Goal: Navigation & Orientation: Find specific page/section

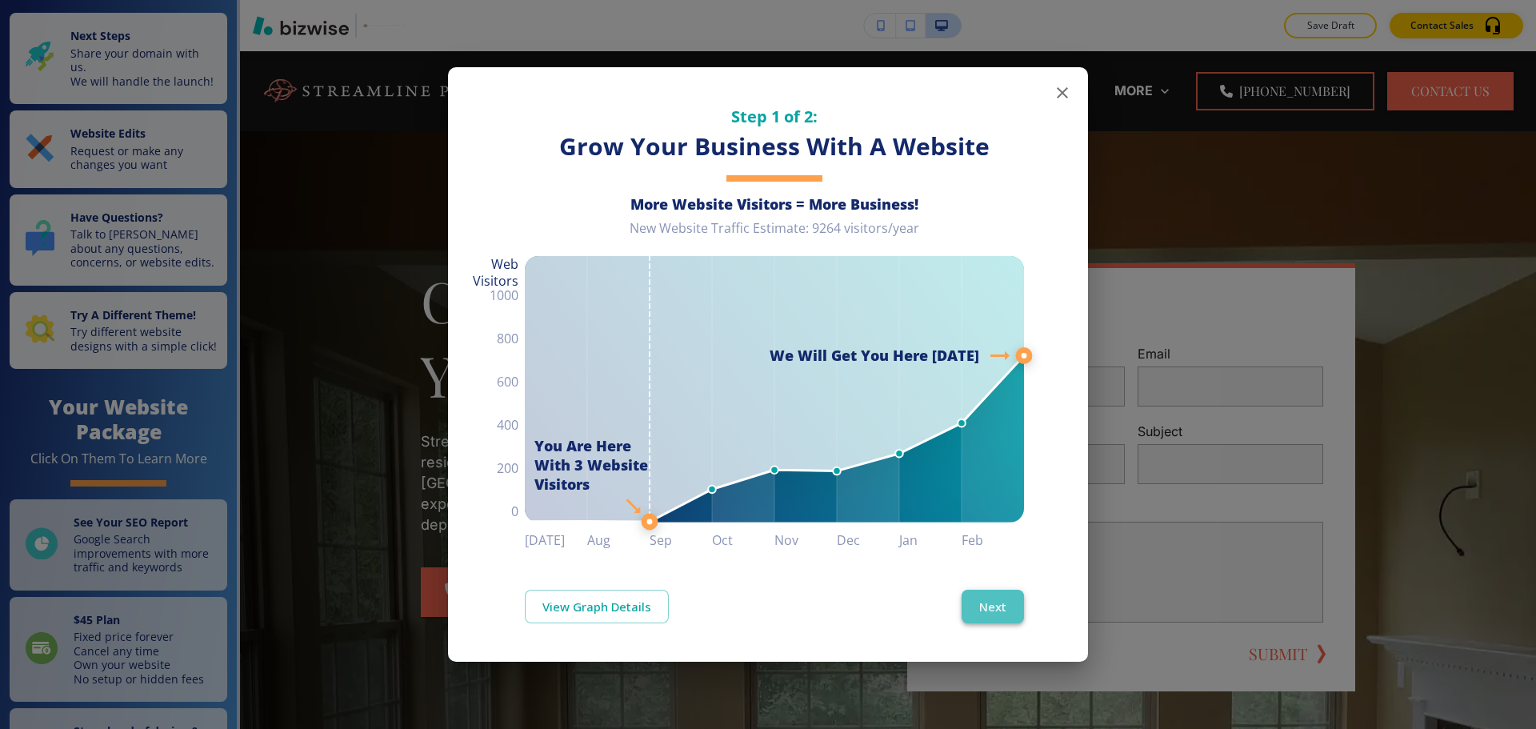
click at [1015, 601] on button "Next" at bounding box center [993, 607] width 62 height 34
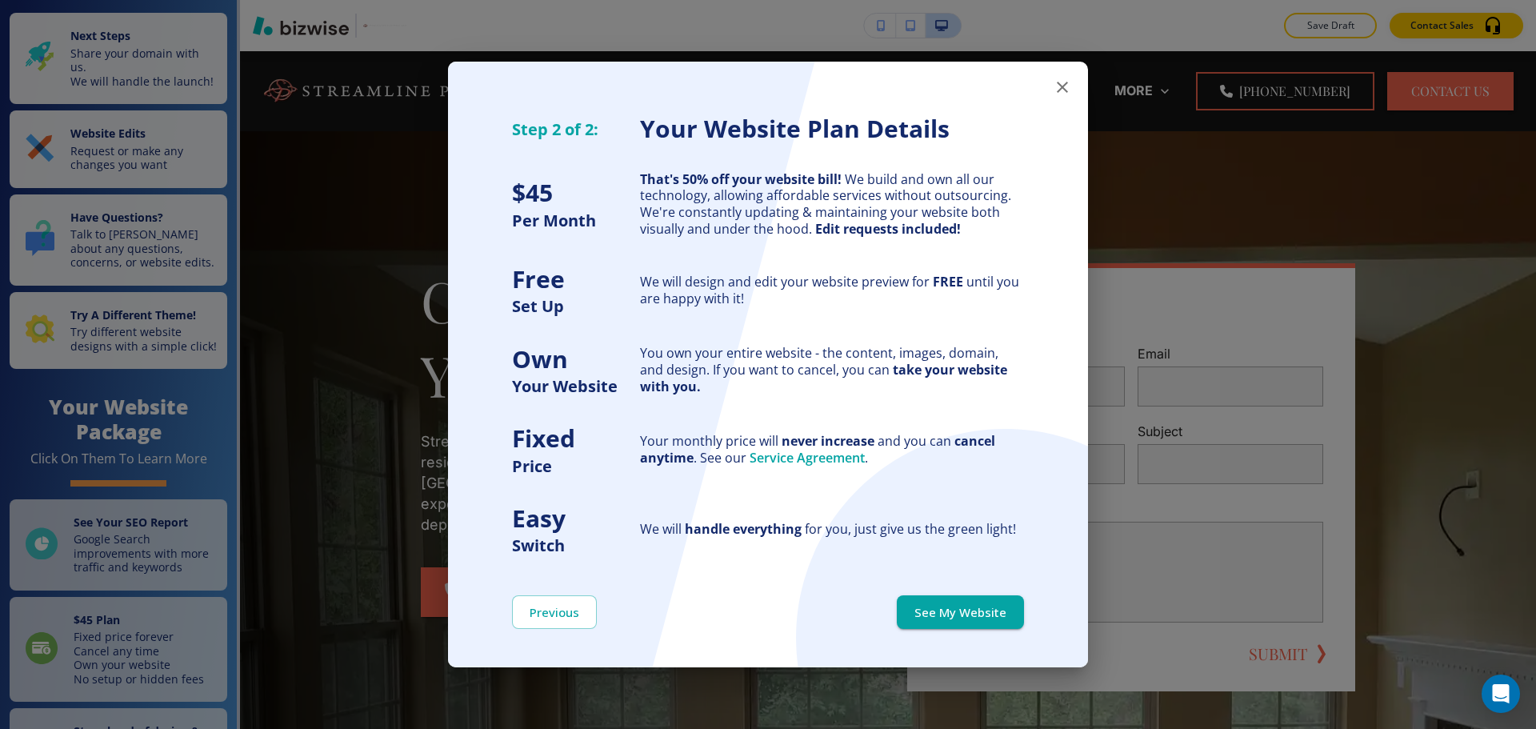
click at [1015, 601] on button "See My Website" at bounding box center [960, 612] width 127 height 34
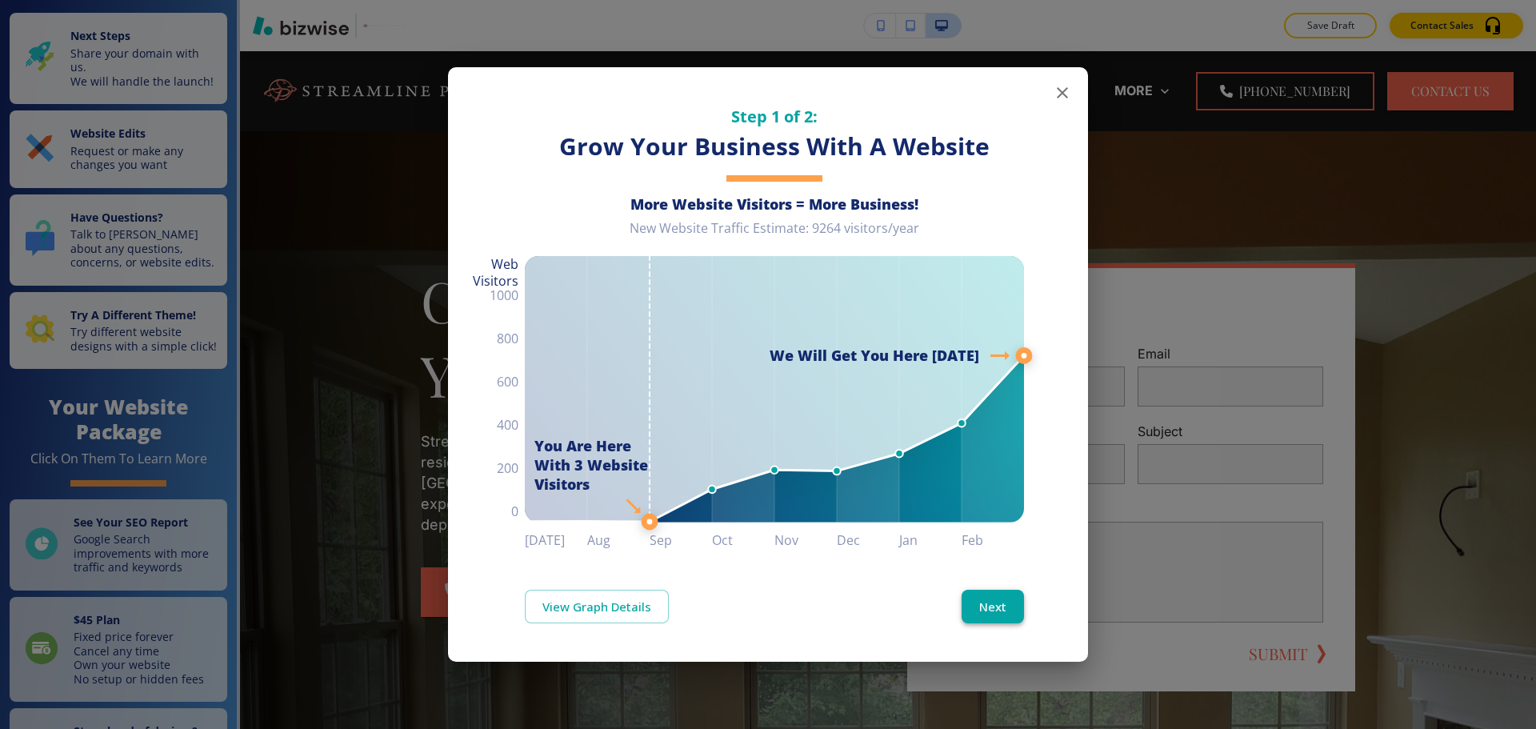
click at [1000, 599] on button "Next" at bounding box center [993, 607] width 62 height 34
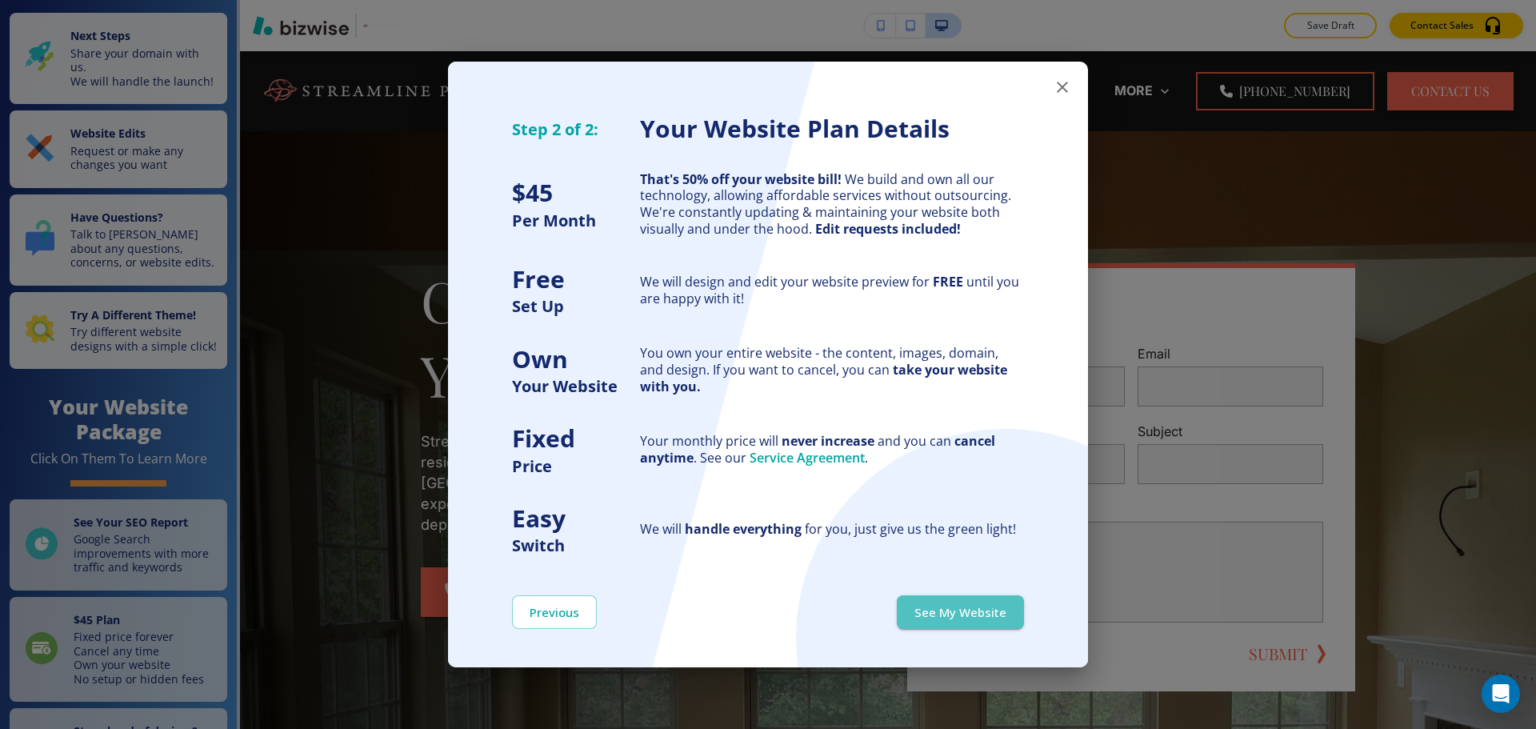
click at [1000, 599] on button "See My Website" at bounding box center [960, 612] width 127 height 34
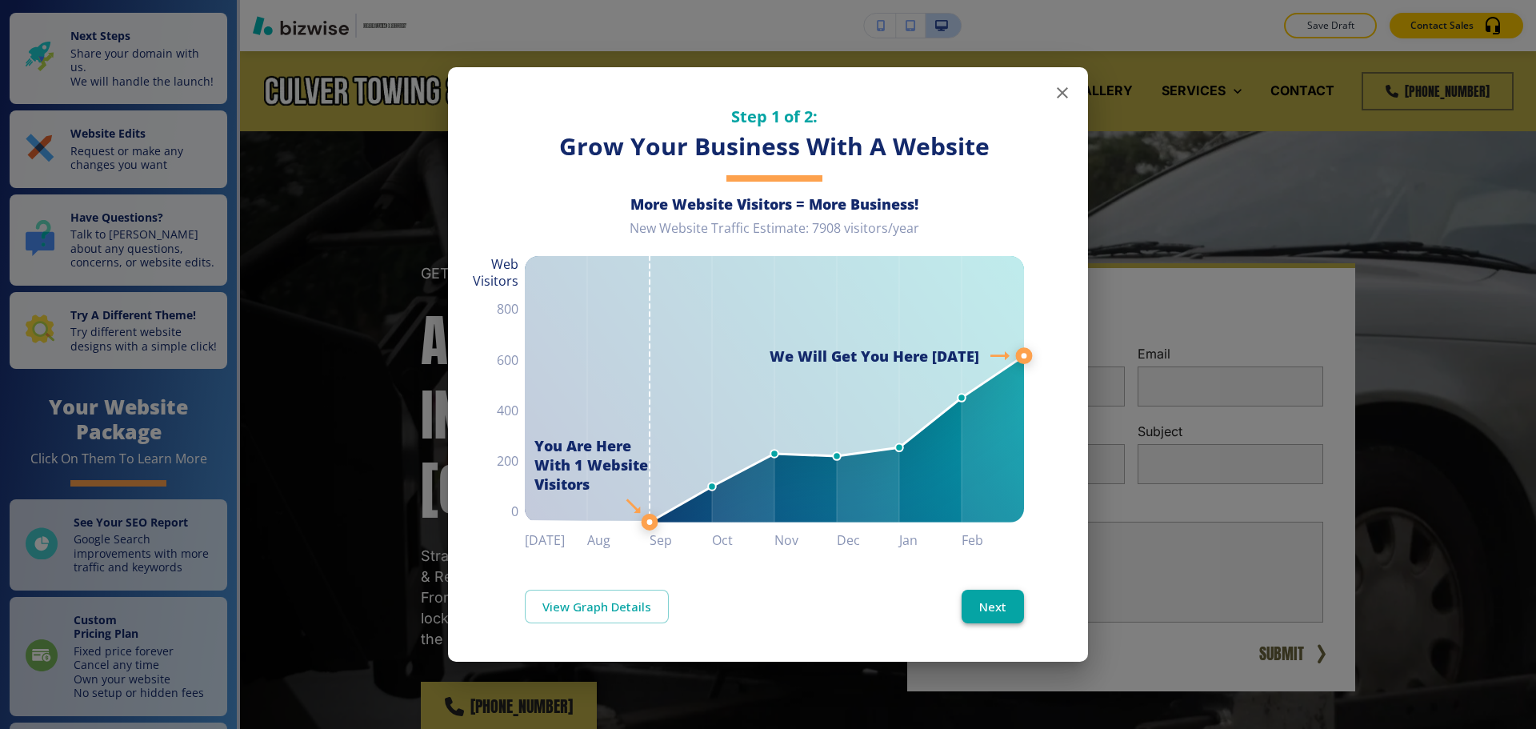
click at [1003, 615] on button "Next" at bounding box center [993, 607] width 62 height 34
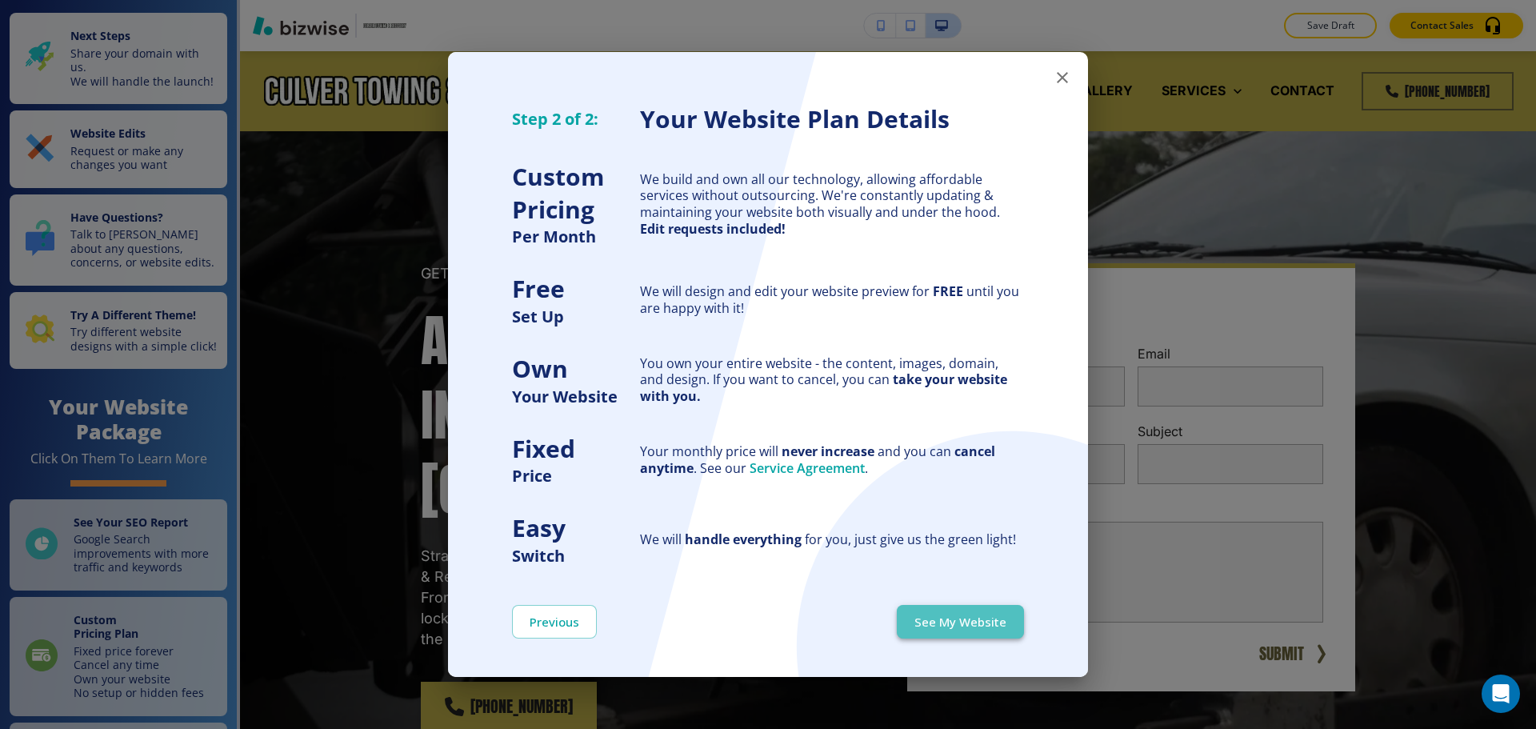
click at [1003, 614] on button "See My Website" at bounding box center [960, 622] width 127 height 34
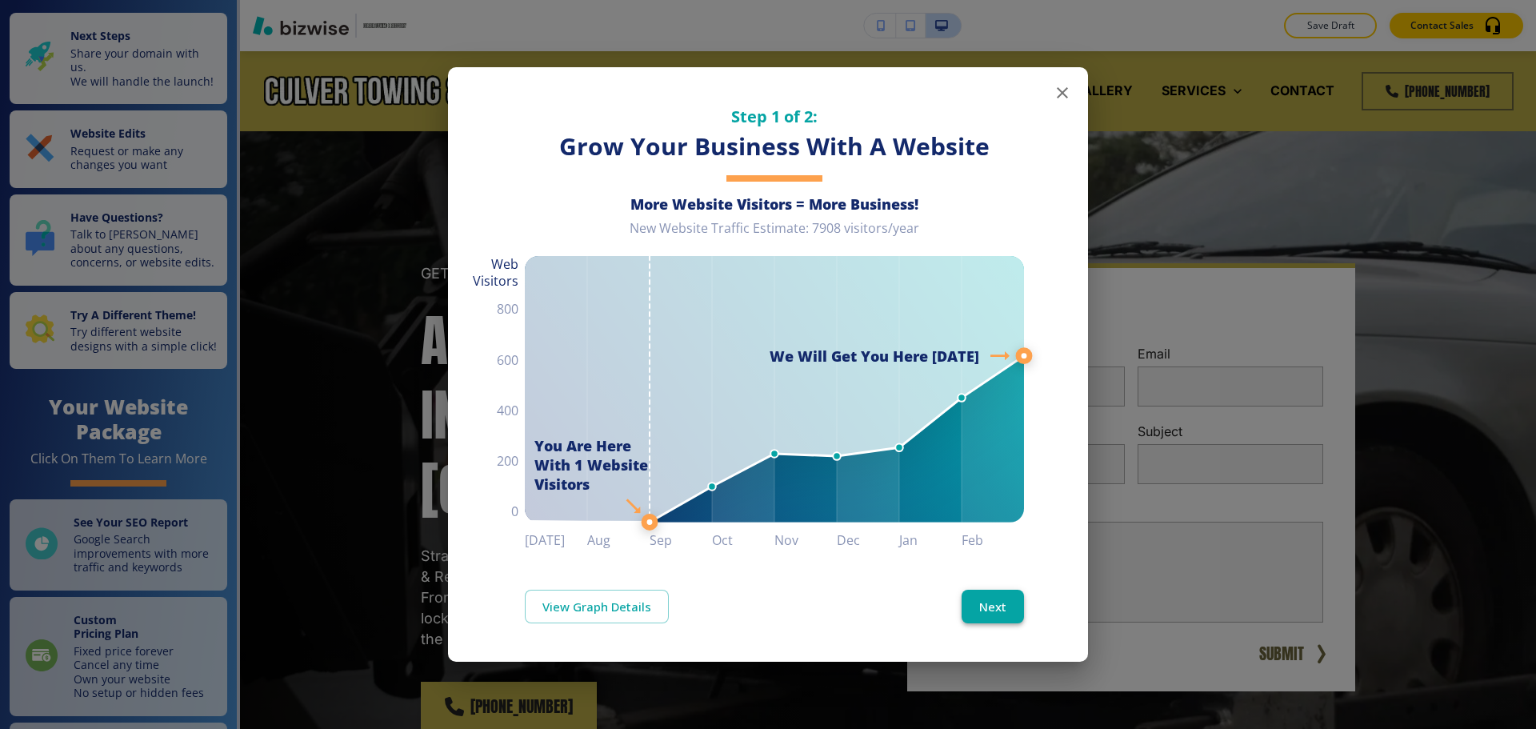
click at [1017, 599] on button "Next" at bounding box center [993, 607] width 62 height 34
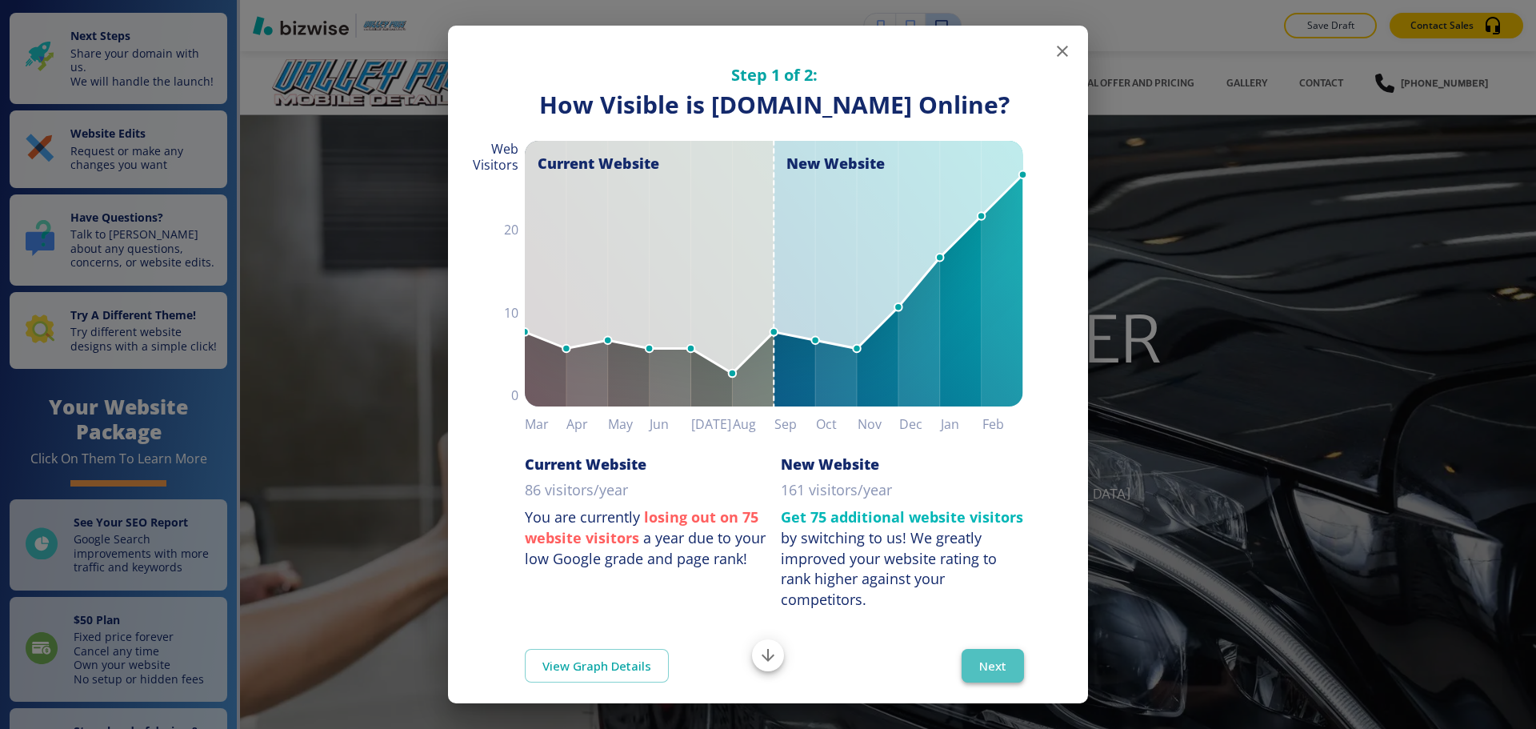
click at [986, 683] on button "Next" at bounding box center [993, 666] width 62 height 34
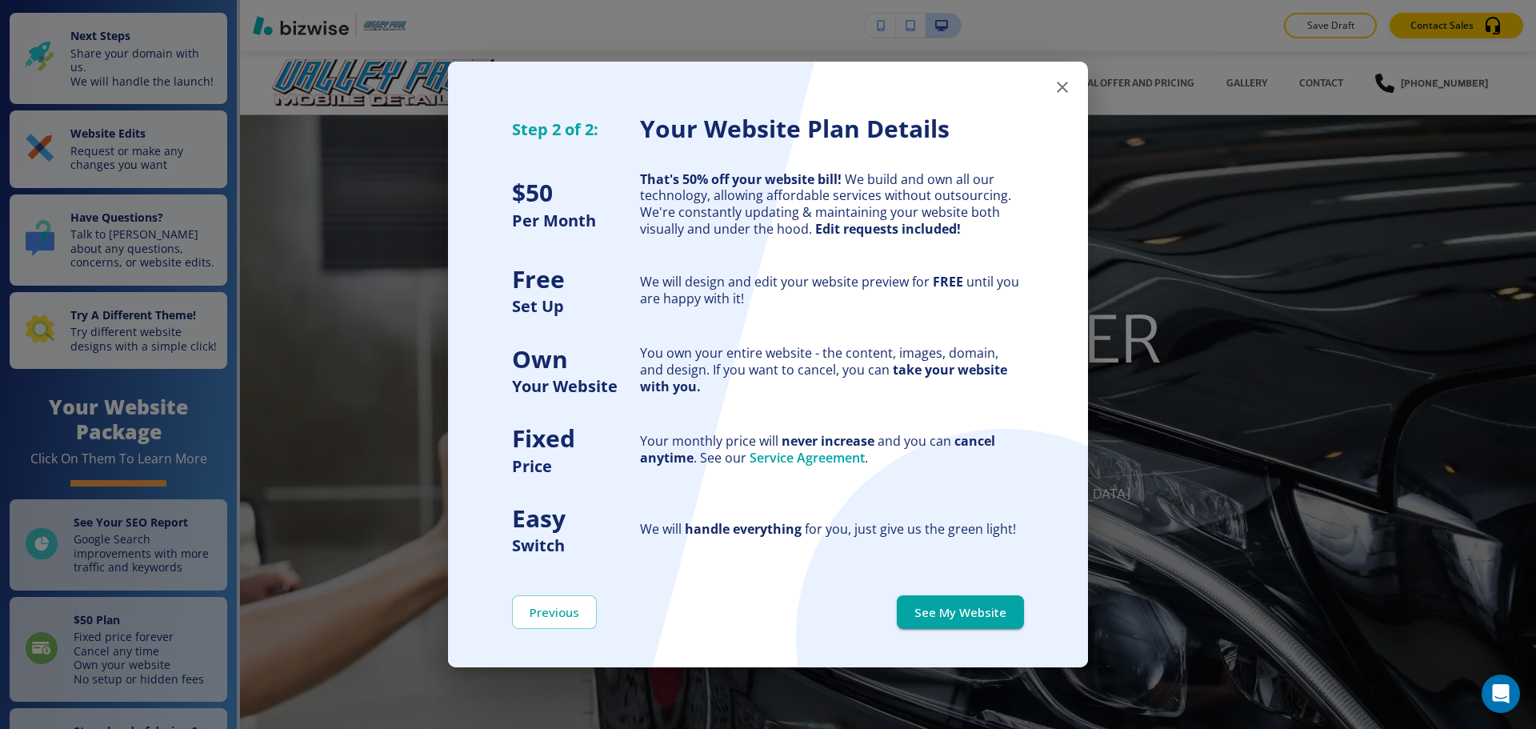
click at [1061, 93] on icon "button" at bounding box center [1062, 87] width 19 height 19
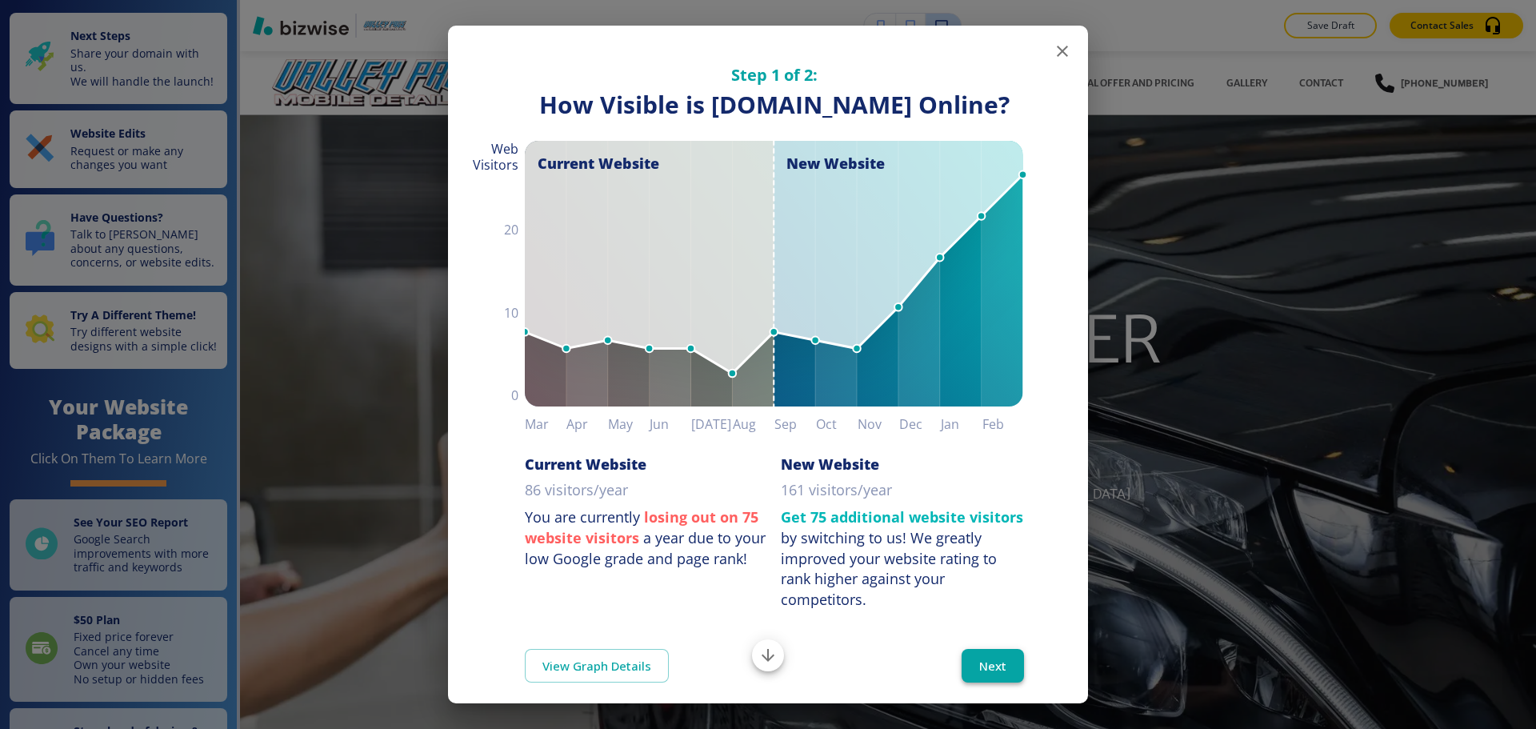
click at [974, 683] on button "Next" at bounding box center [993, 666] width 62 height 34
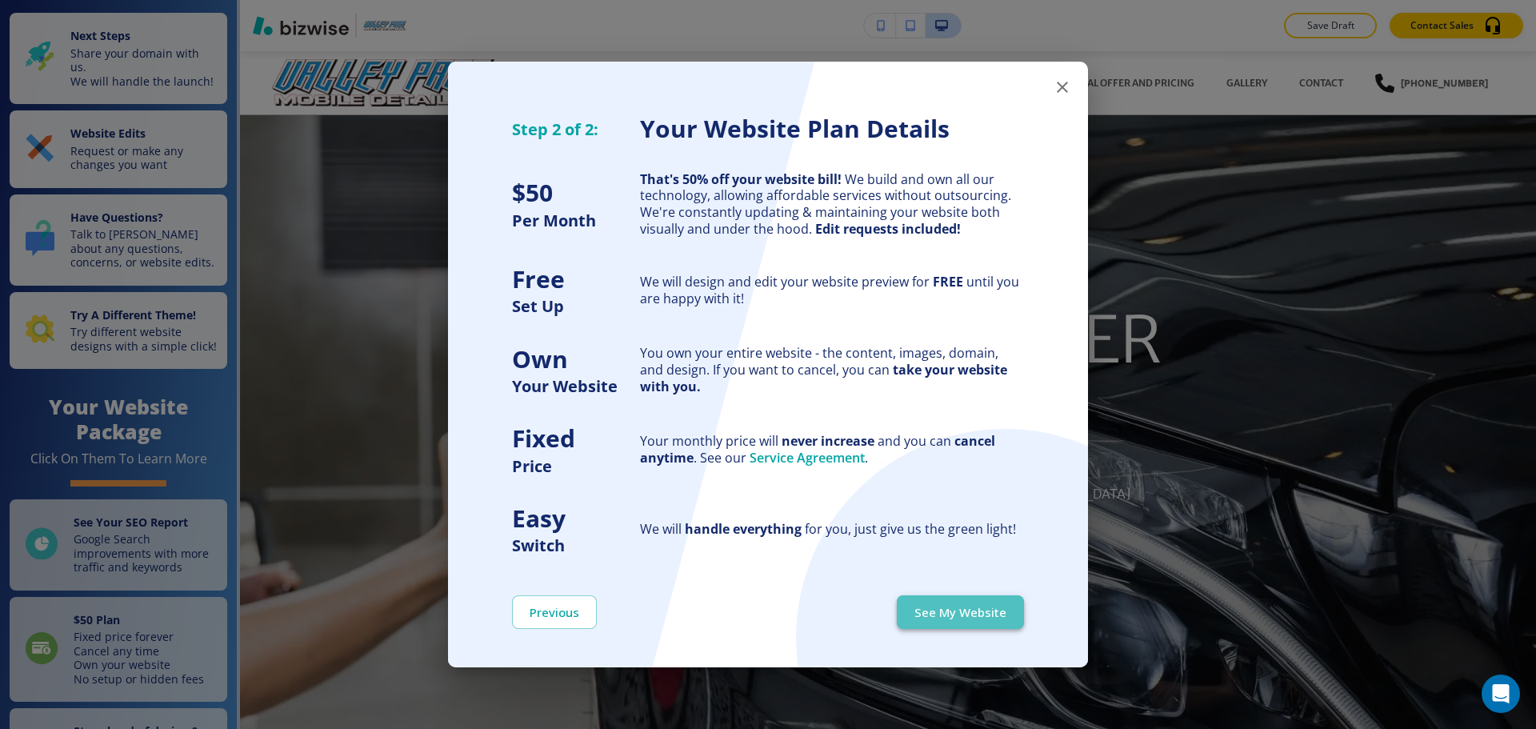
click at [985, 617] on button "See My Website" at bounding box center [960, 612] width 127 height 34
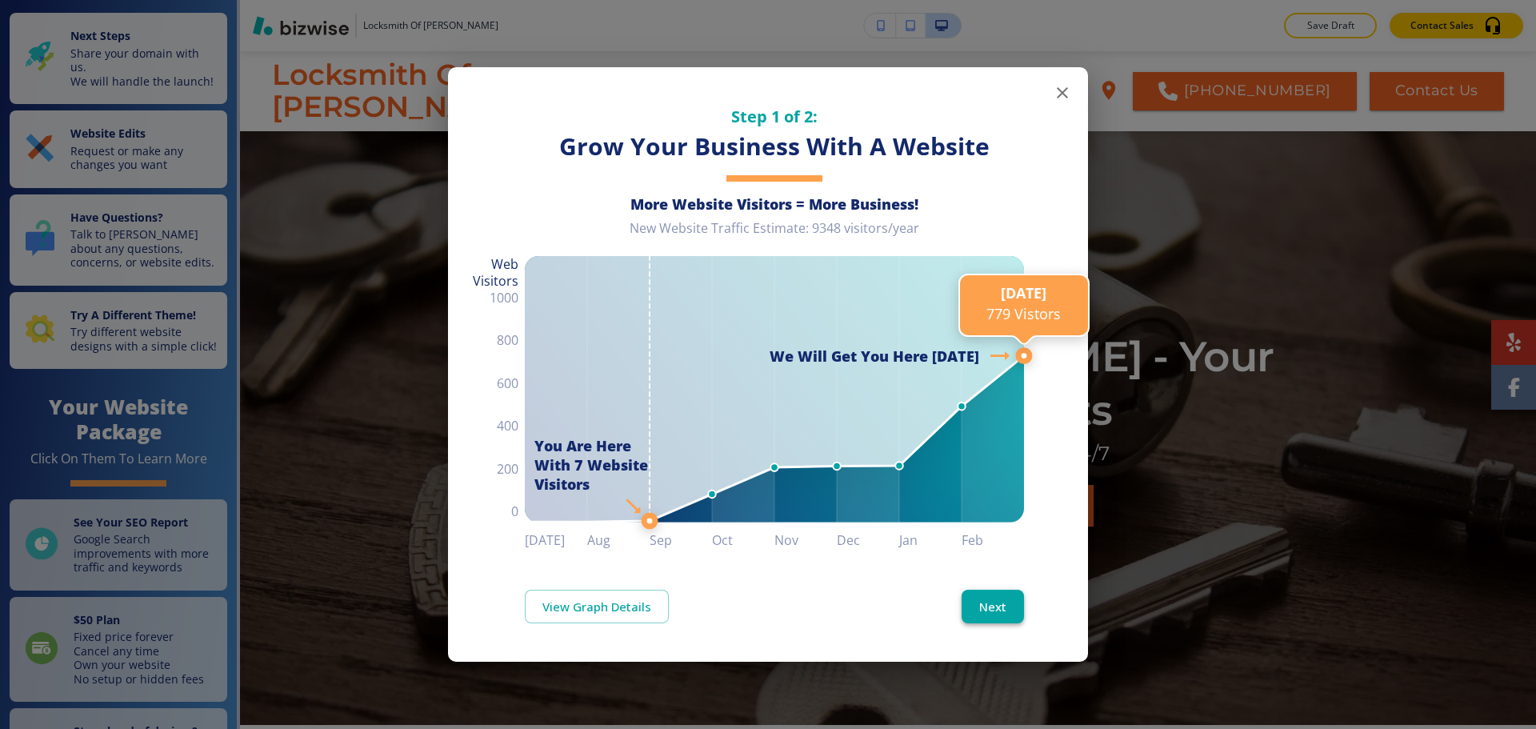
click at [1004, 610] on button "Next" at bounding box center [993, 607] width 62 height 34
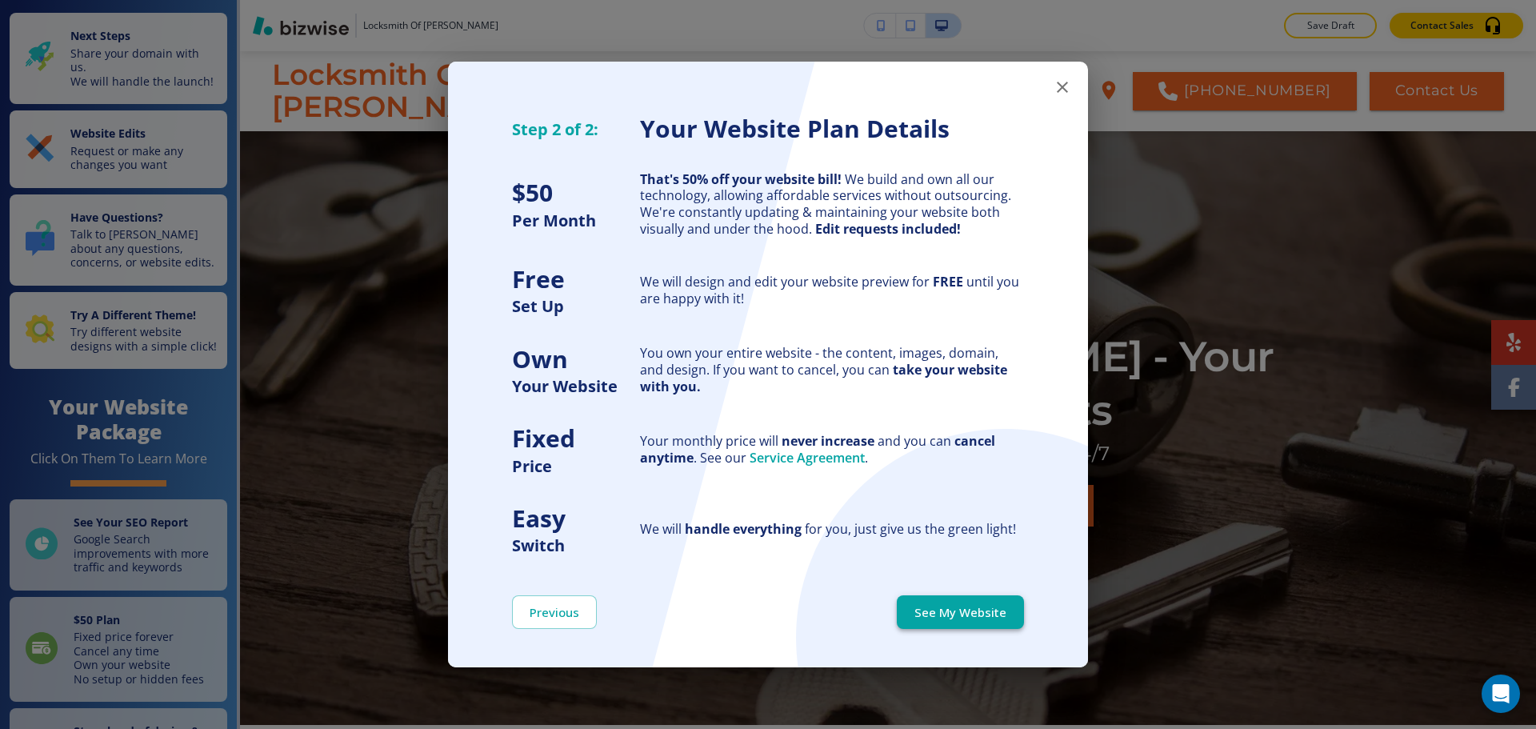
click at [1003, 611] on button "See My Website" at bounding box center [960, 612] width 127 height 34
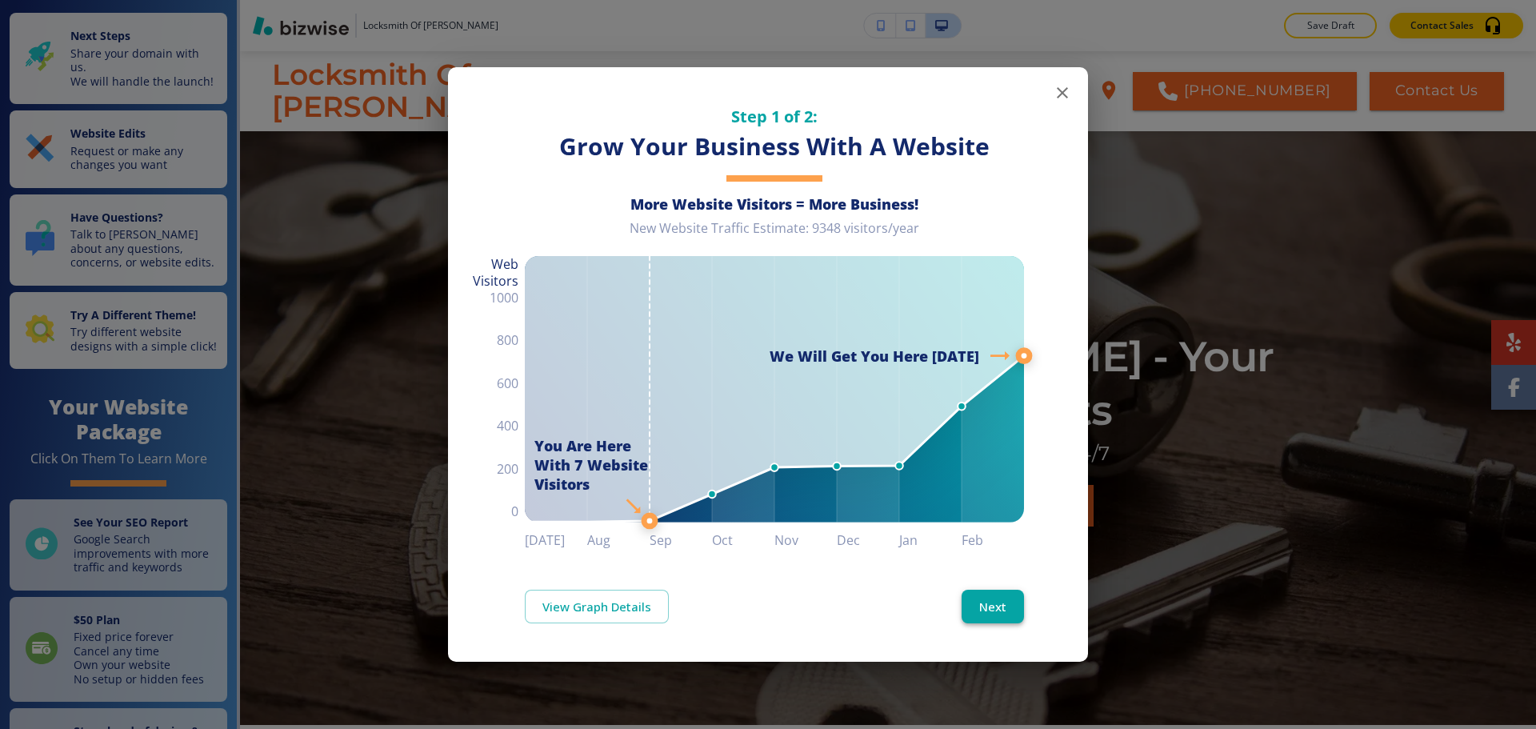
click at [988, 609] on button "Next" at bounding box center [993, 607] width 62 height 34
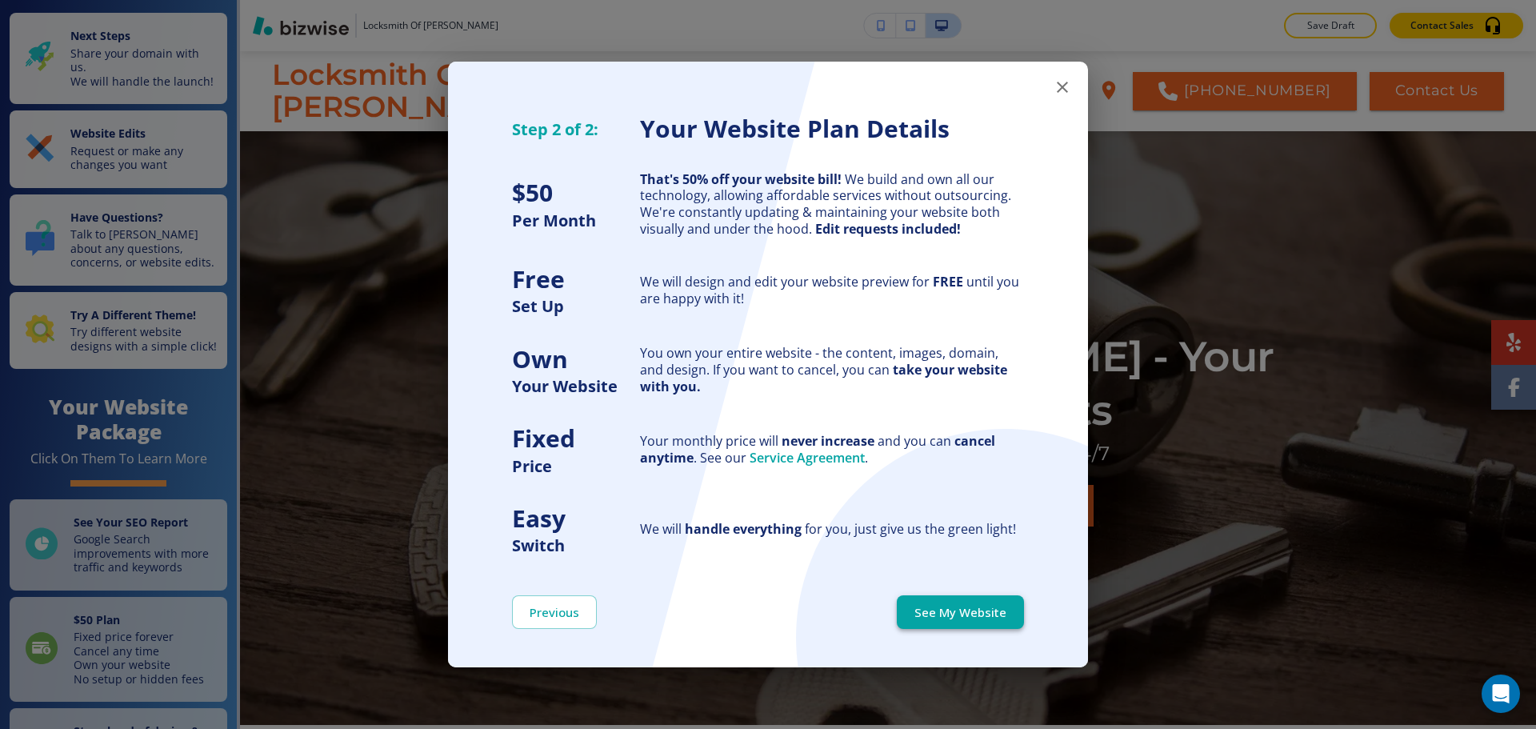
click at [960, 606] on button "See My Website" at bounding box center [960, 612] width 127 height 34
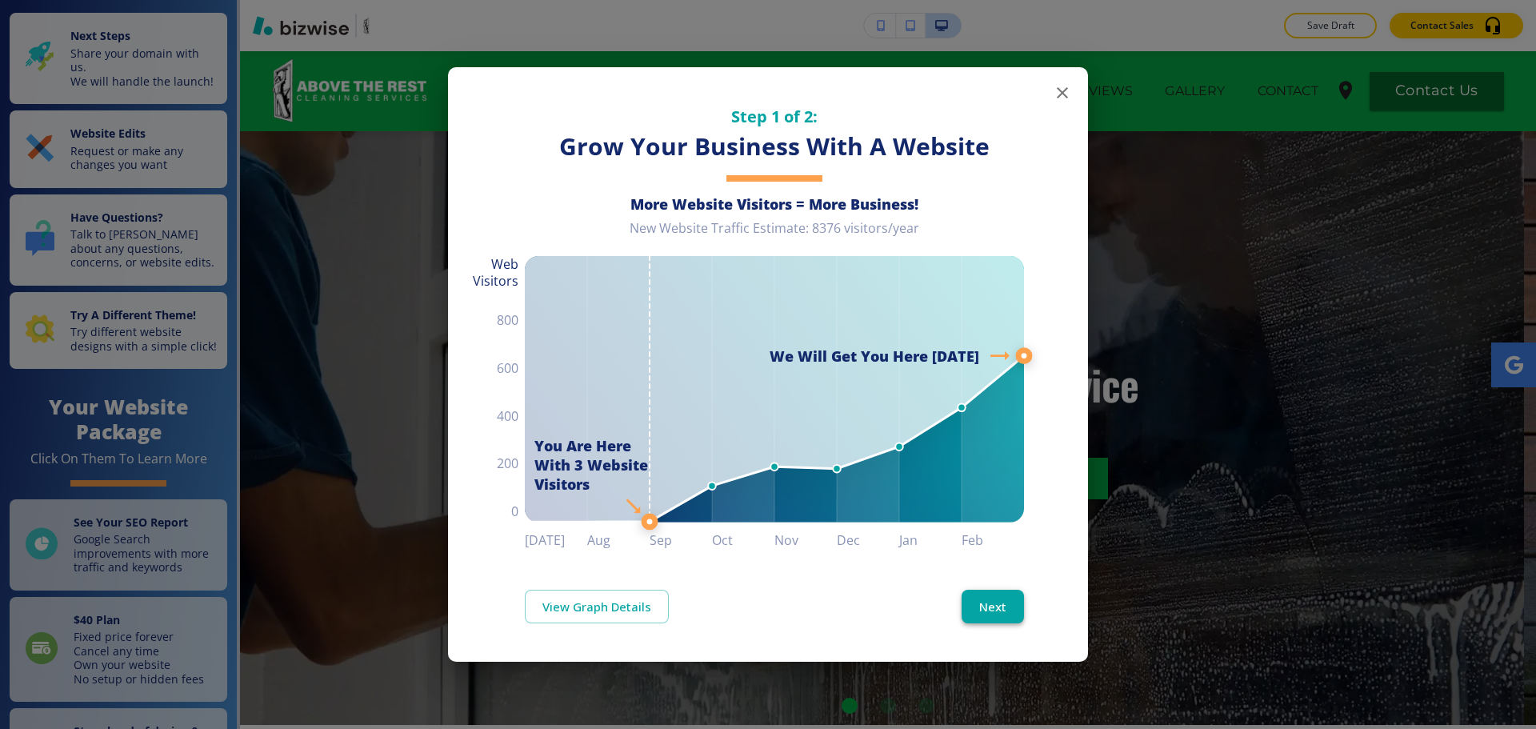
click at [999, 613] on button "Next" at bounding box center [993, 607] width 62 height 34
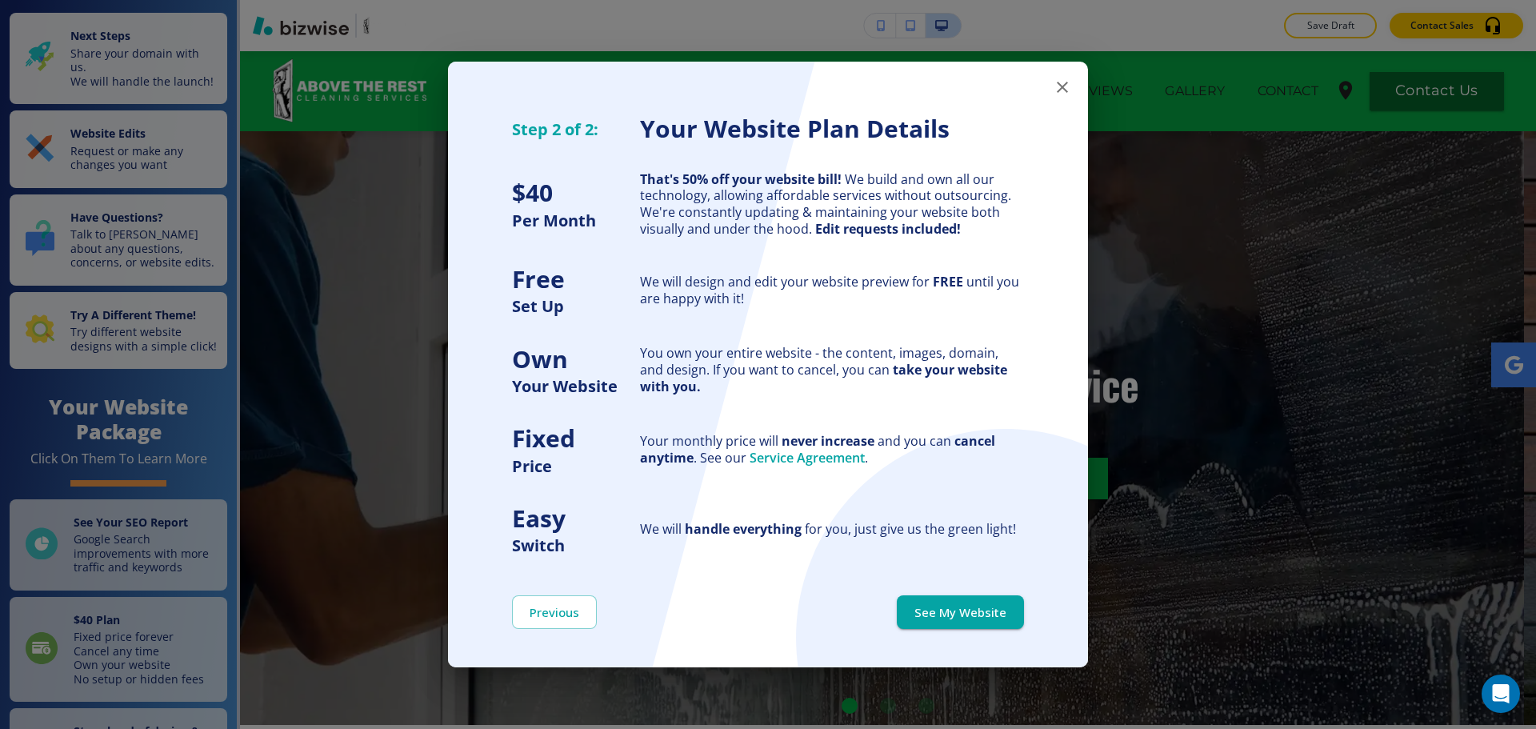
click at [999, 613] on button "See My Website" at bounding box center [960, 612] width 127 height 34
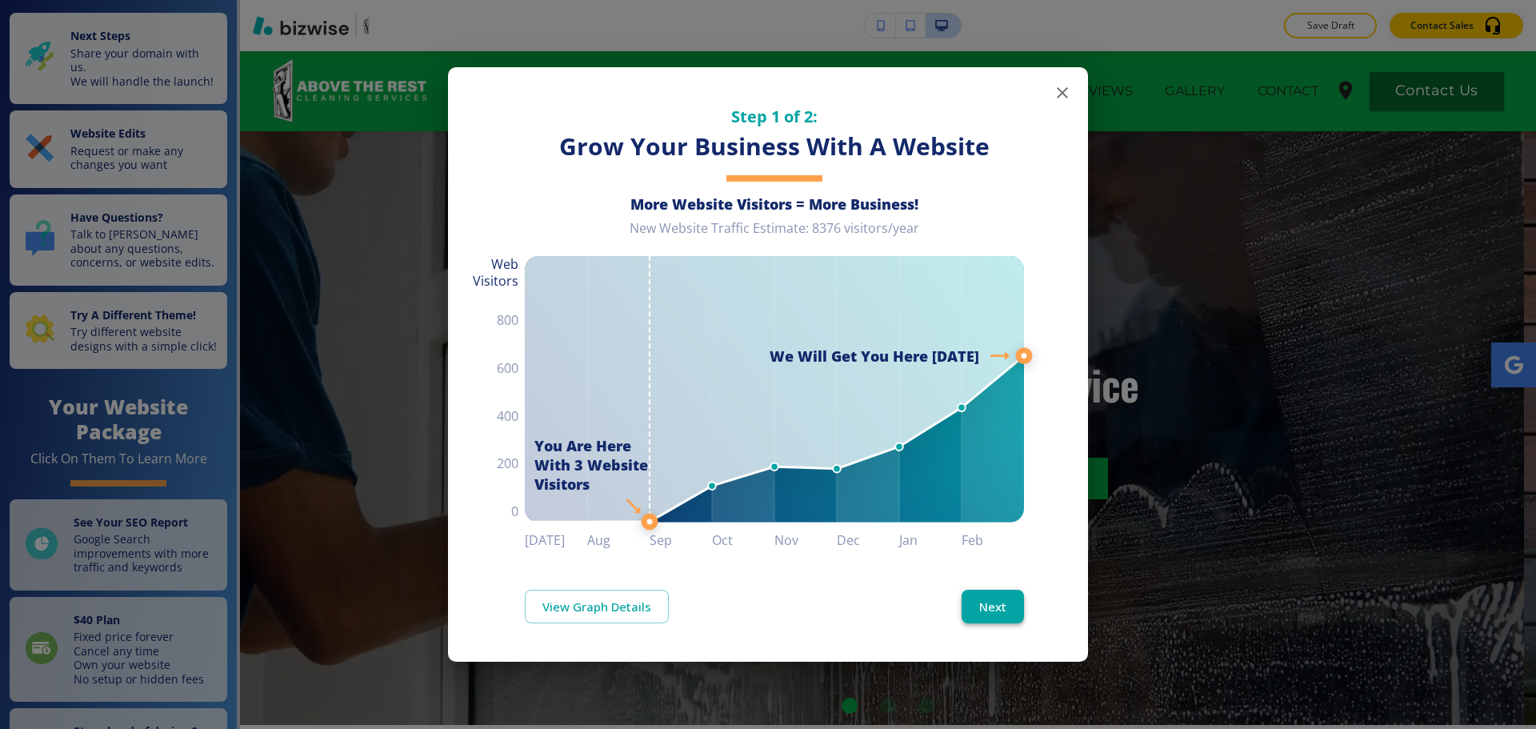
click at [999, 615] on button "Next" at bounding box center [993, 607] width 62 height 34
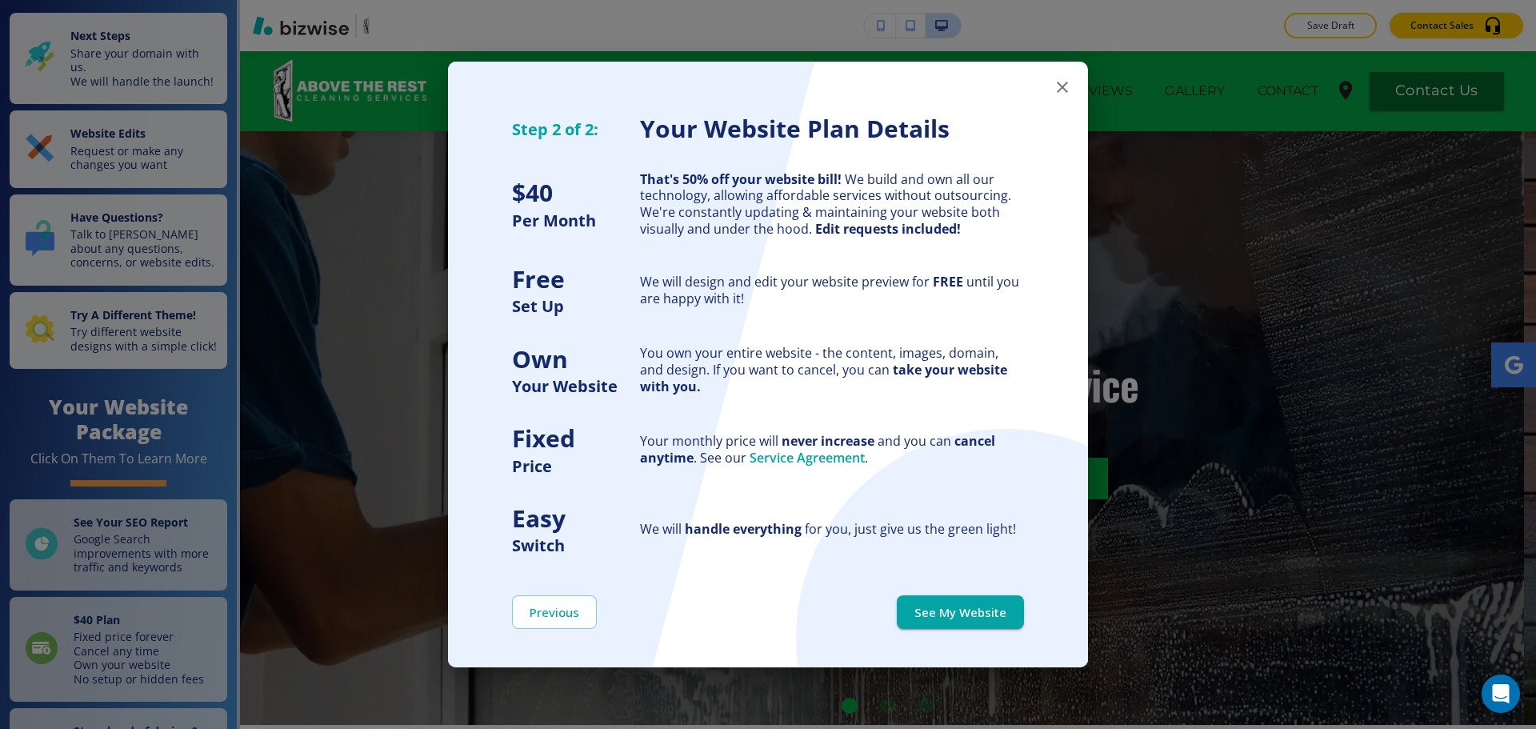
click at [999, 615] on button "See My Website" at bounding box center [960, 612] width 127 height 34
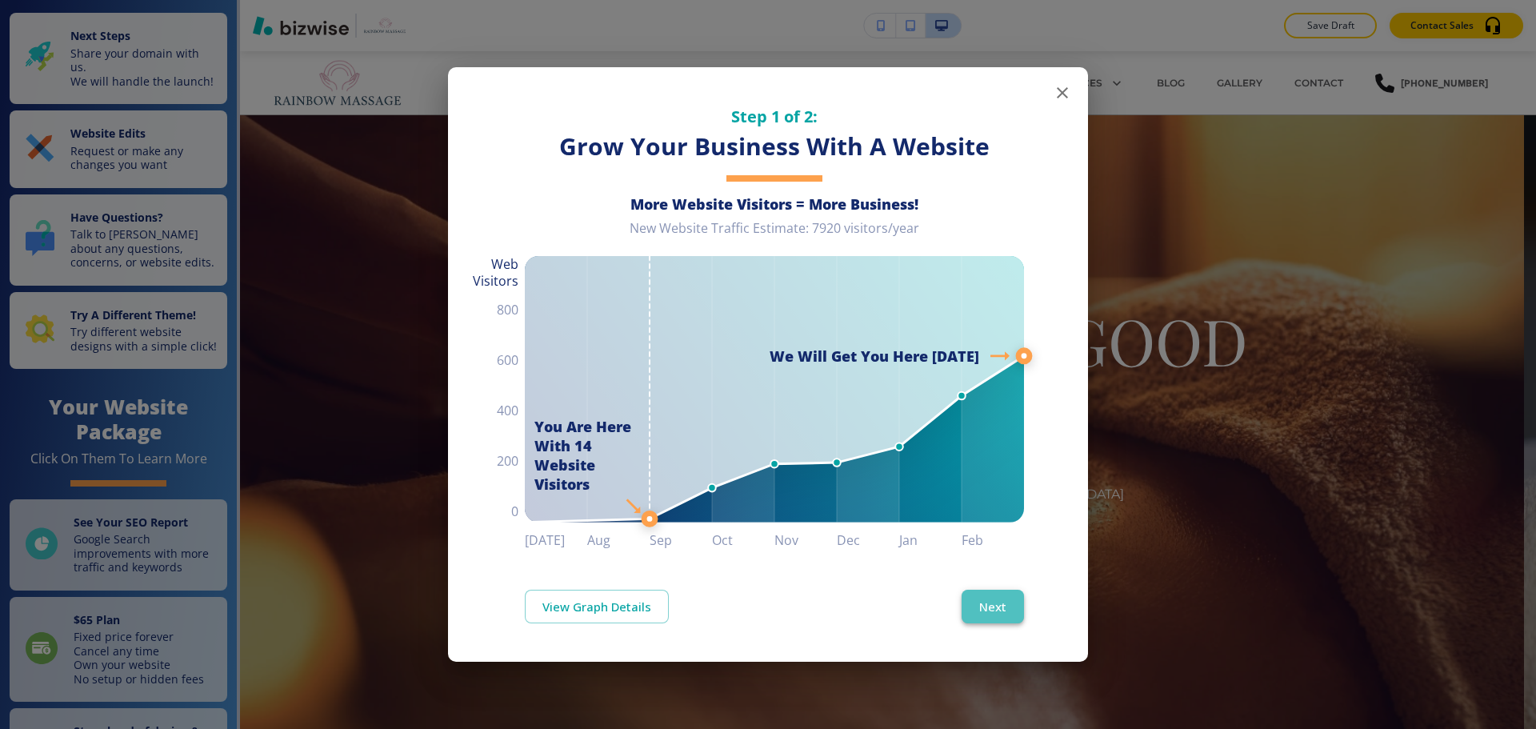
click at [1007, 612] on button "Next" at bounding box center [993, 607] width 62 height 34
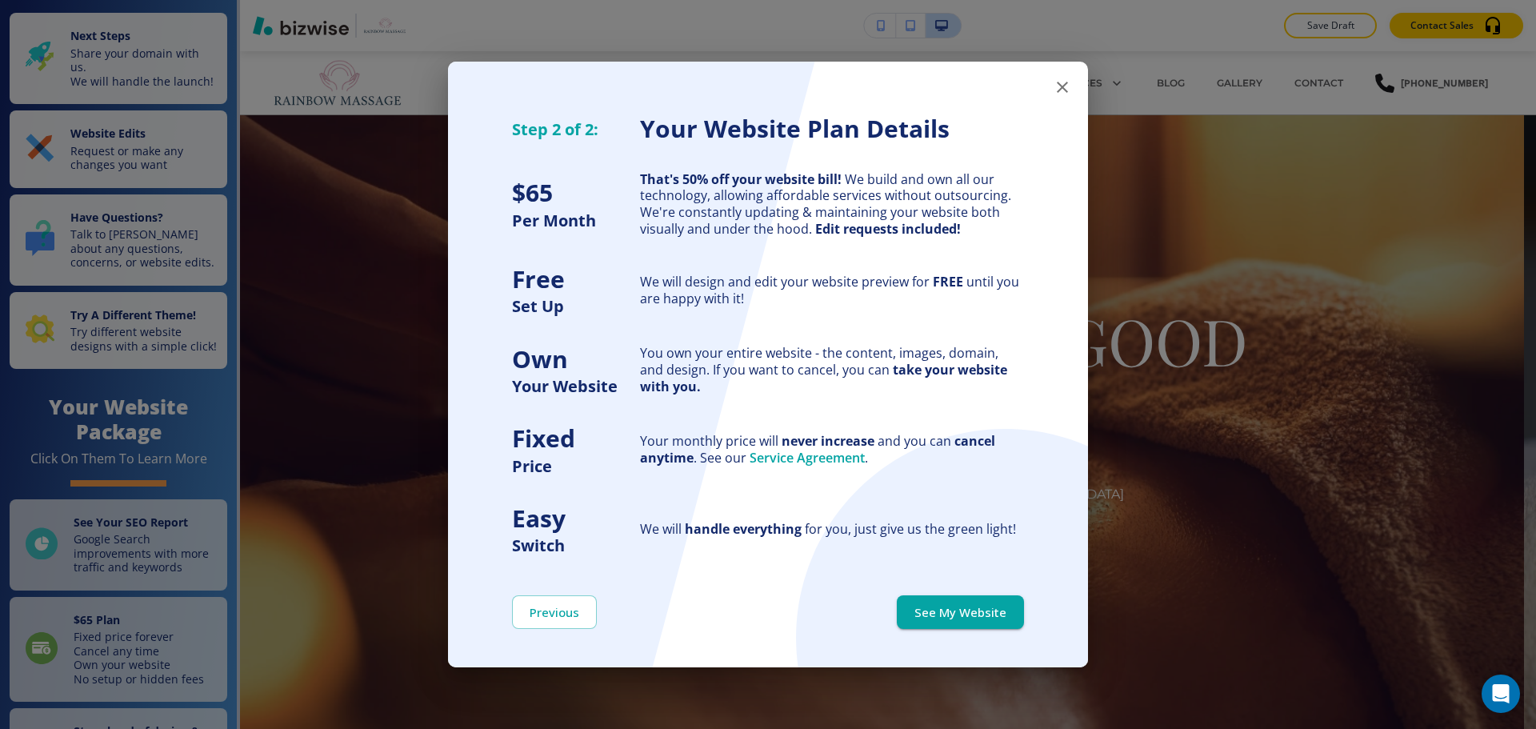
click at [1007, 612] on button "See My Website" at bounding box center [960, 612] width 127 height 34
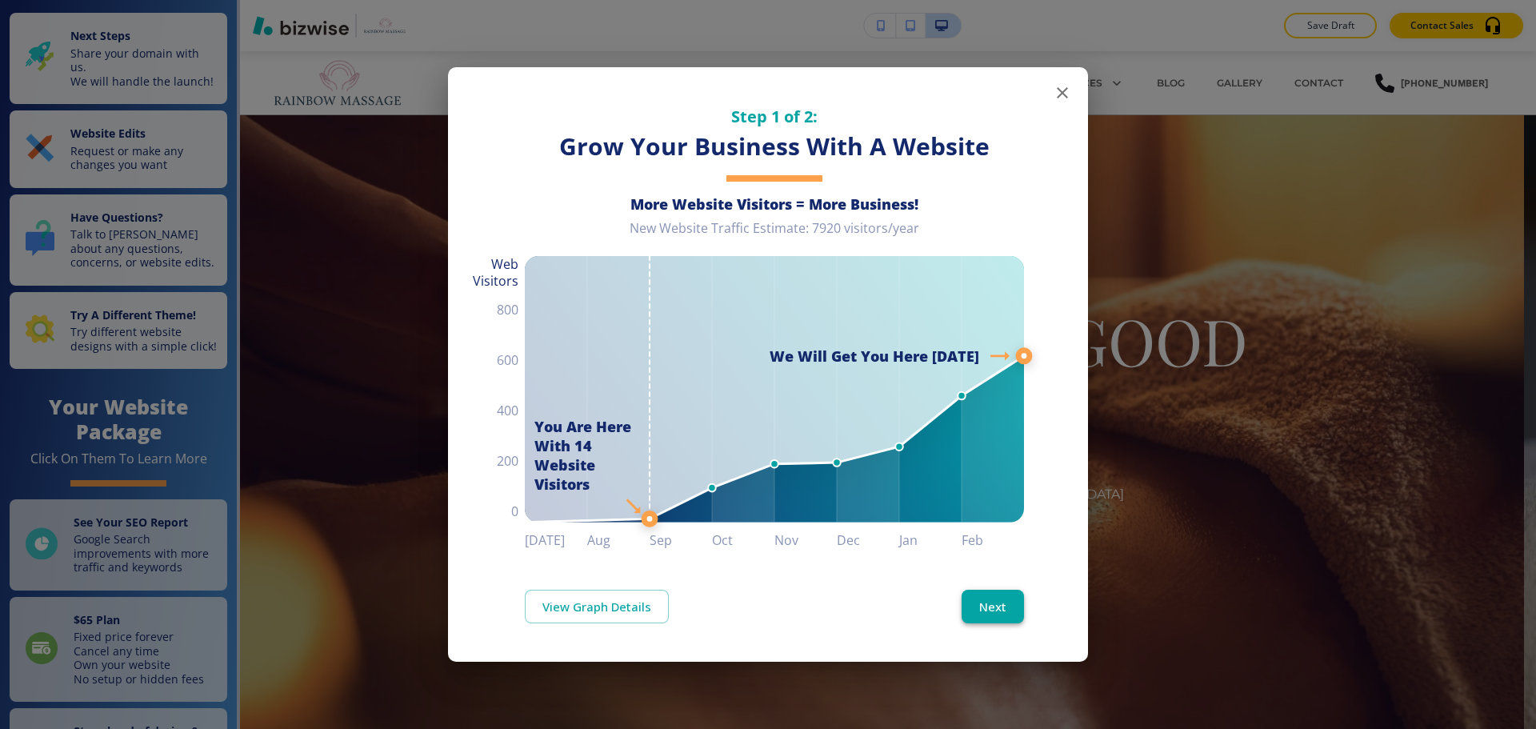
click at [993, 615] on button "Next" at bounding box center [993, 607] width 62 height 34
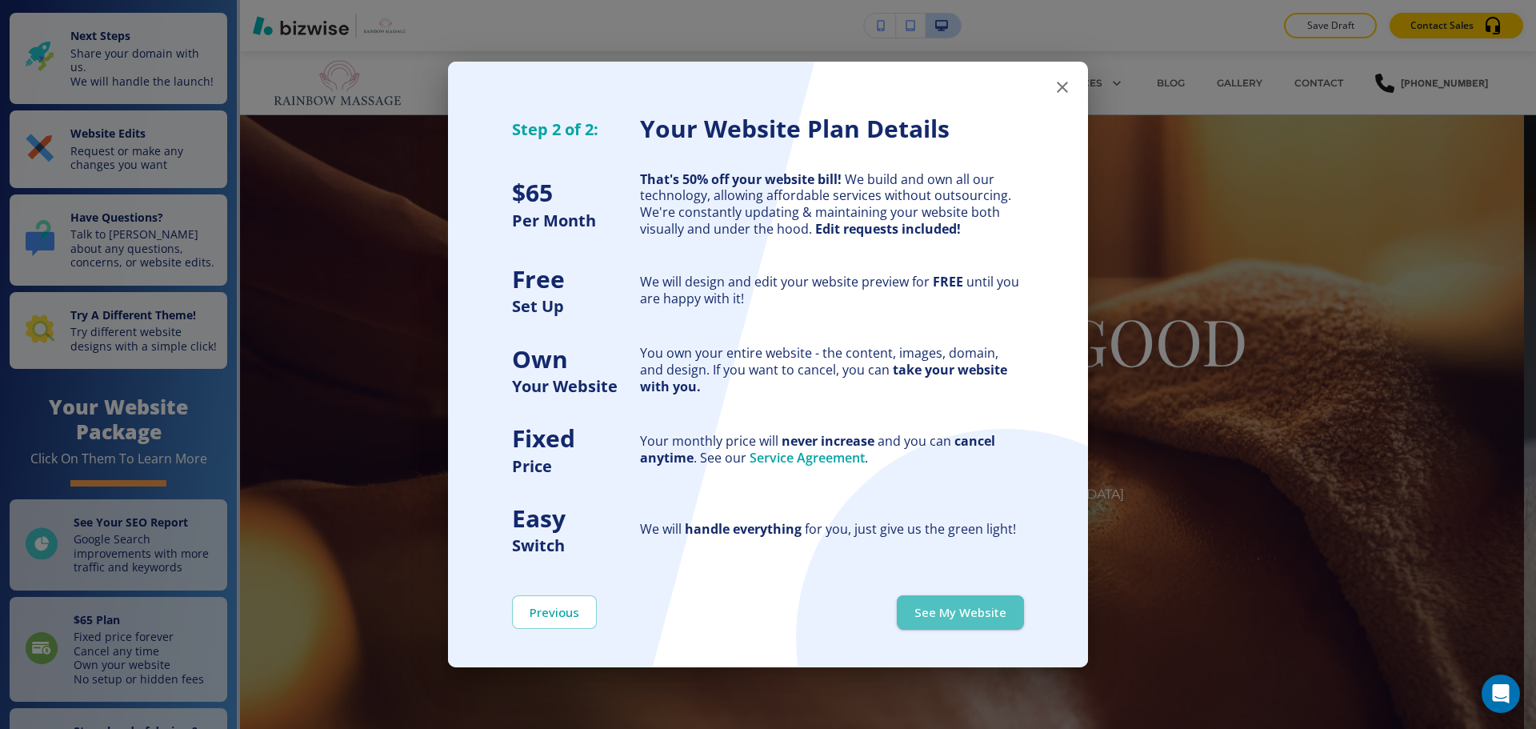
click at [993, 615] on button "See My Website" at bounding box center [960, 612] width 127 height 34
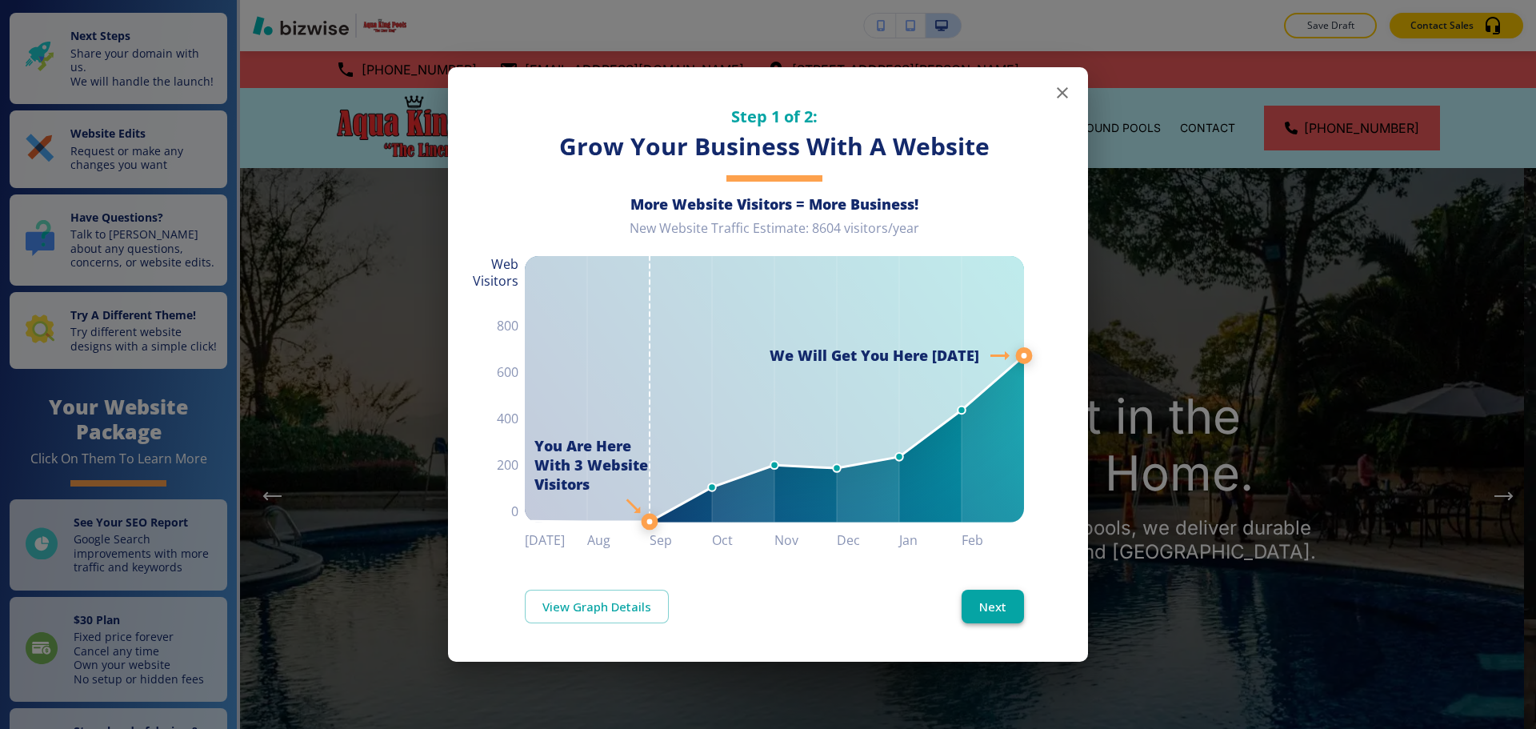
click at [1007, 611] on button "Next" at bounding box center [993, 607] width 62 height 34
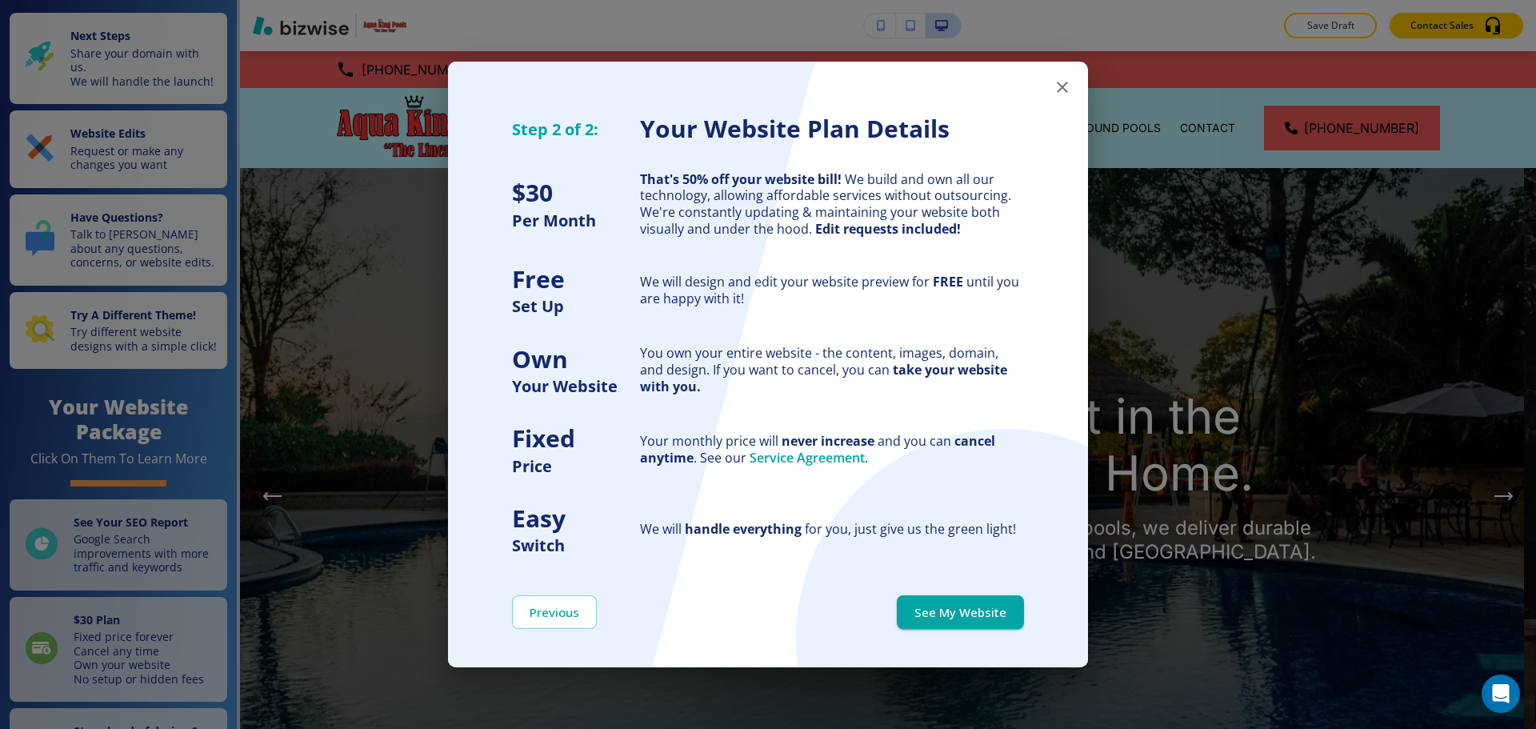
click at [1007, 611] on button "See My Website" at bounding box center [960, 612] width 127 height 34
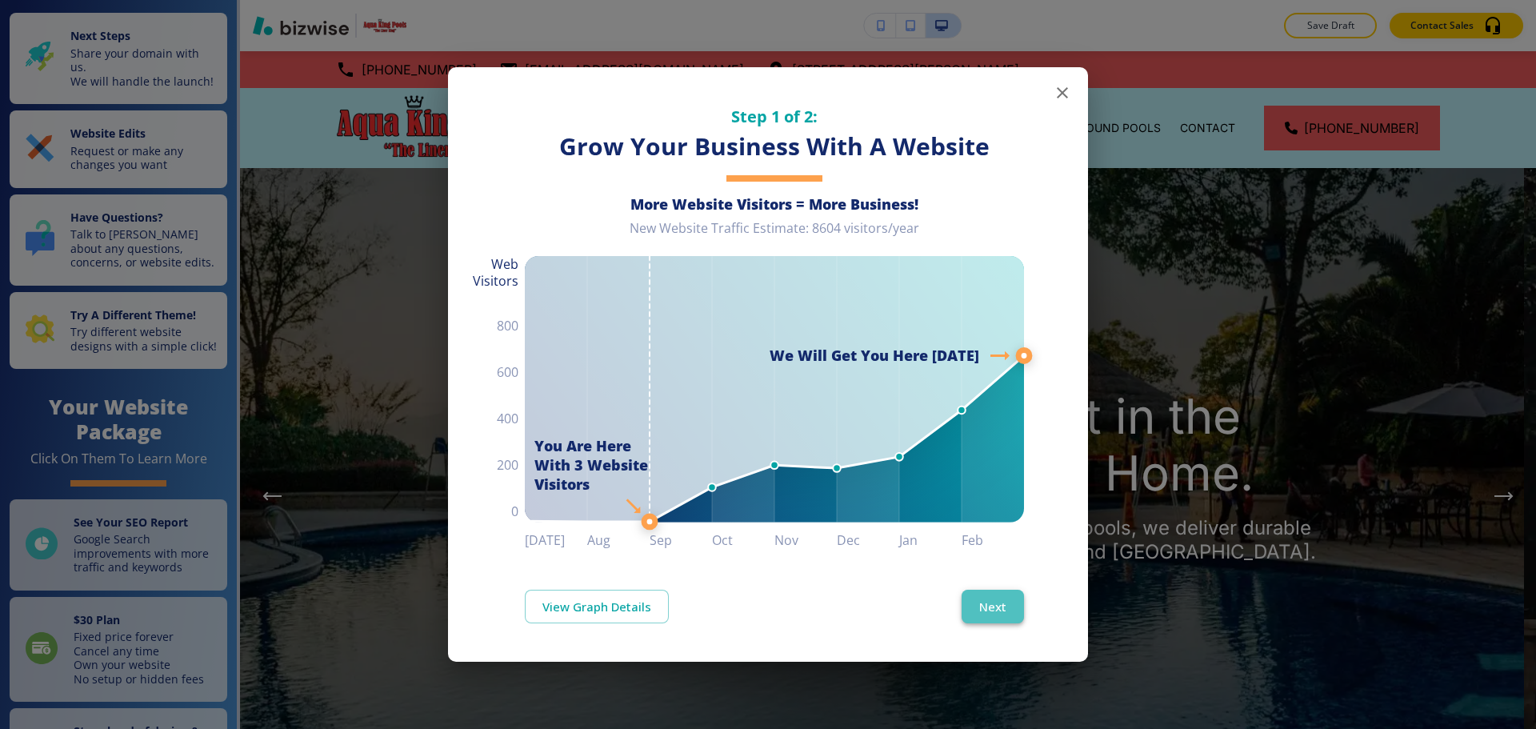
click at [1011, 618] on button "Next" at bounding box center [993, 607] width 62 height 34
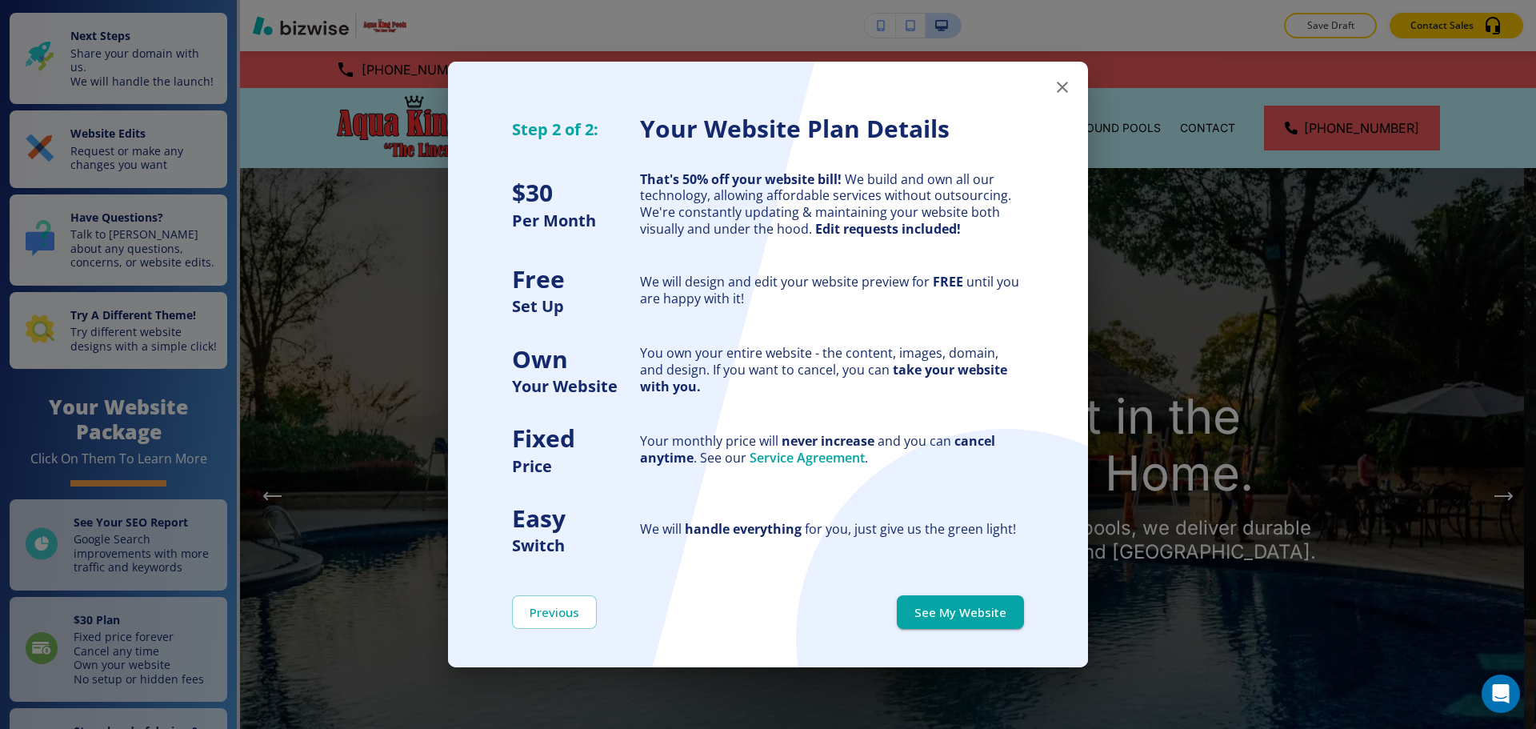
click at [1011, 618] on button "See My Website" at bounding box center [960, 612] width 127 height 34
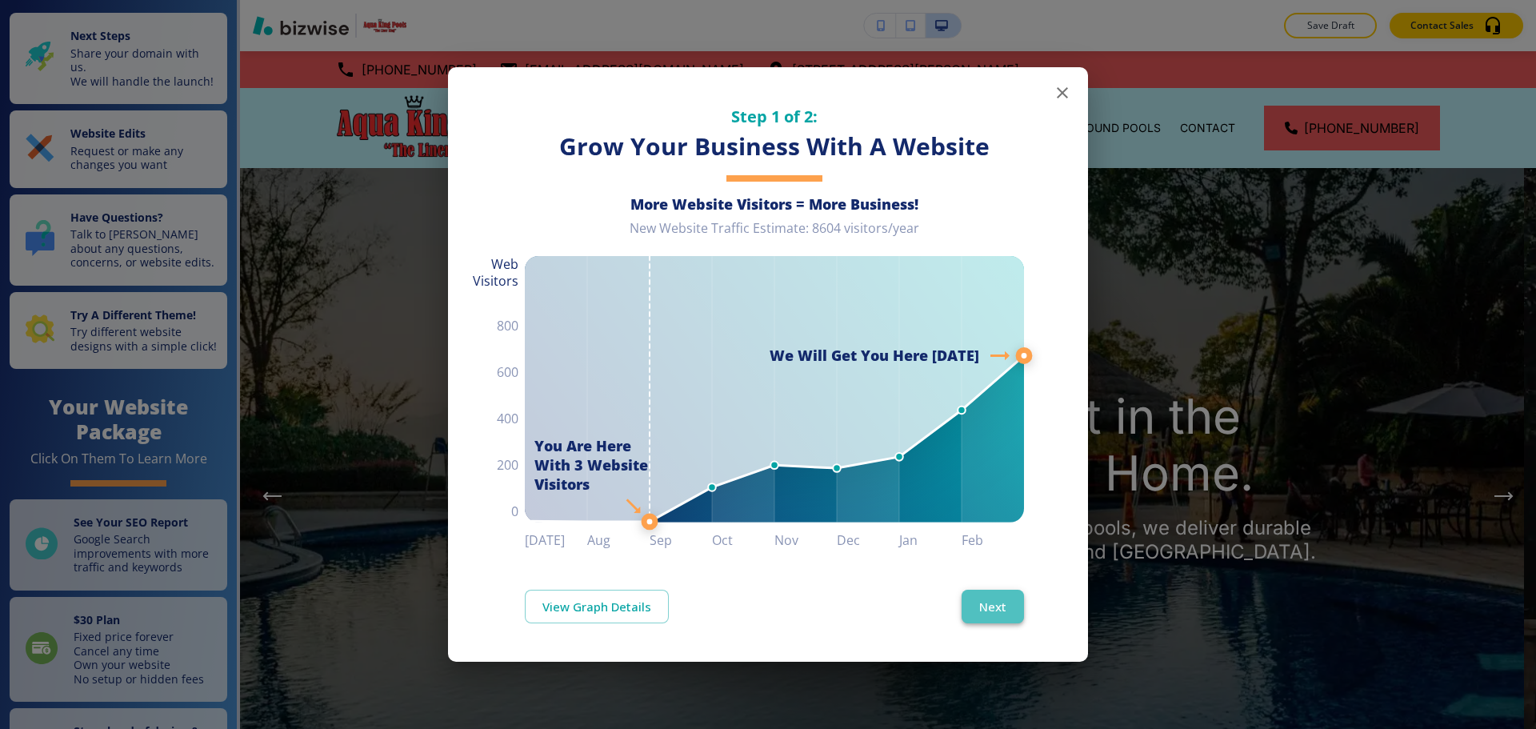
click at [999, 616] on button "Next" at bounding box center [993, 607] width 62 height 34
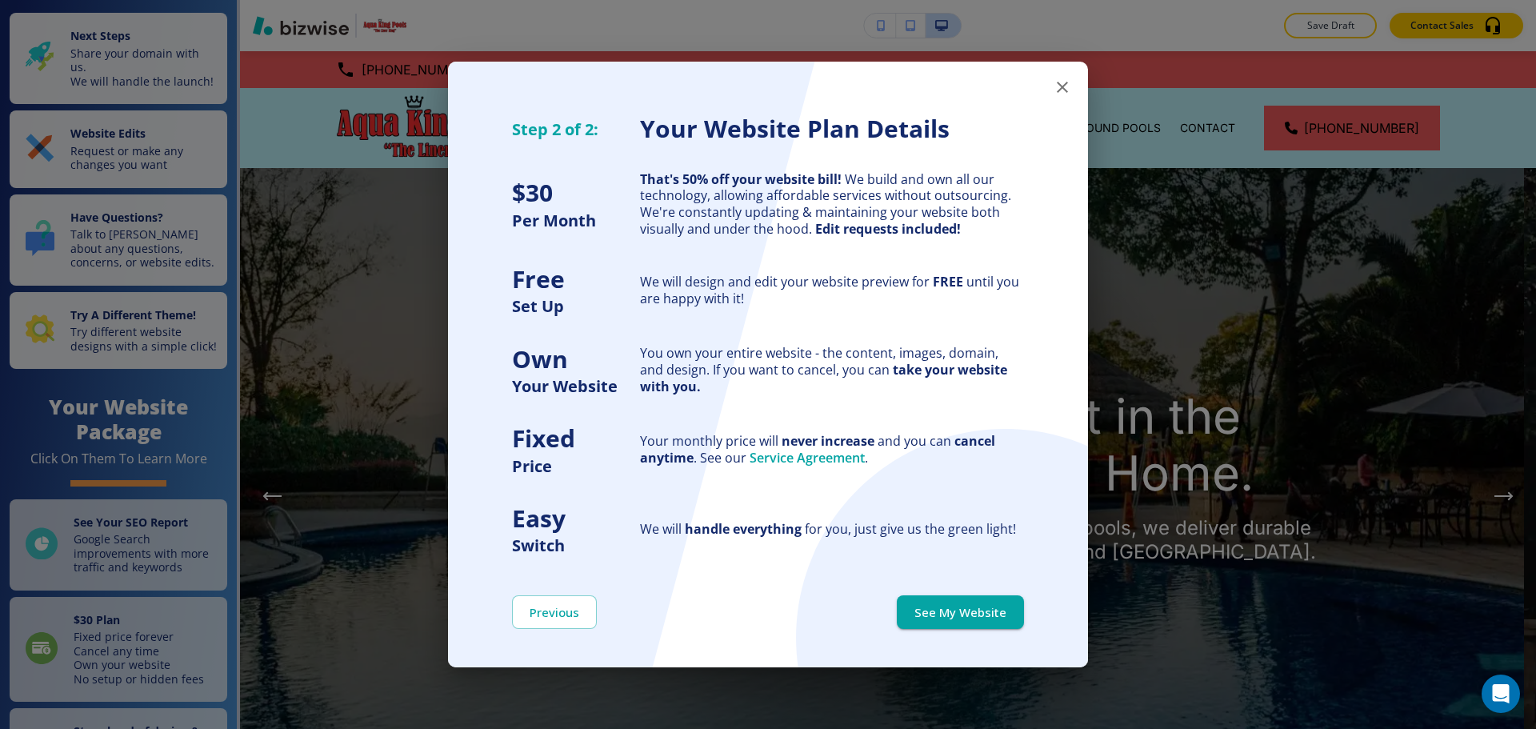
click at [999, 616] on button "See My Website" at bounding box center [960, 612] width 127 height 34
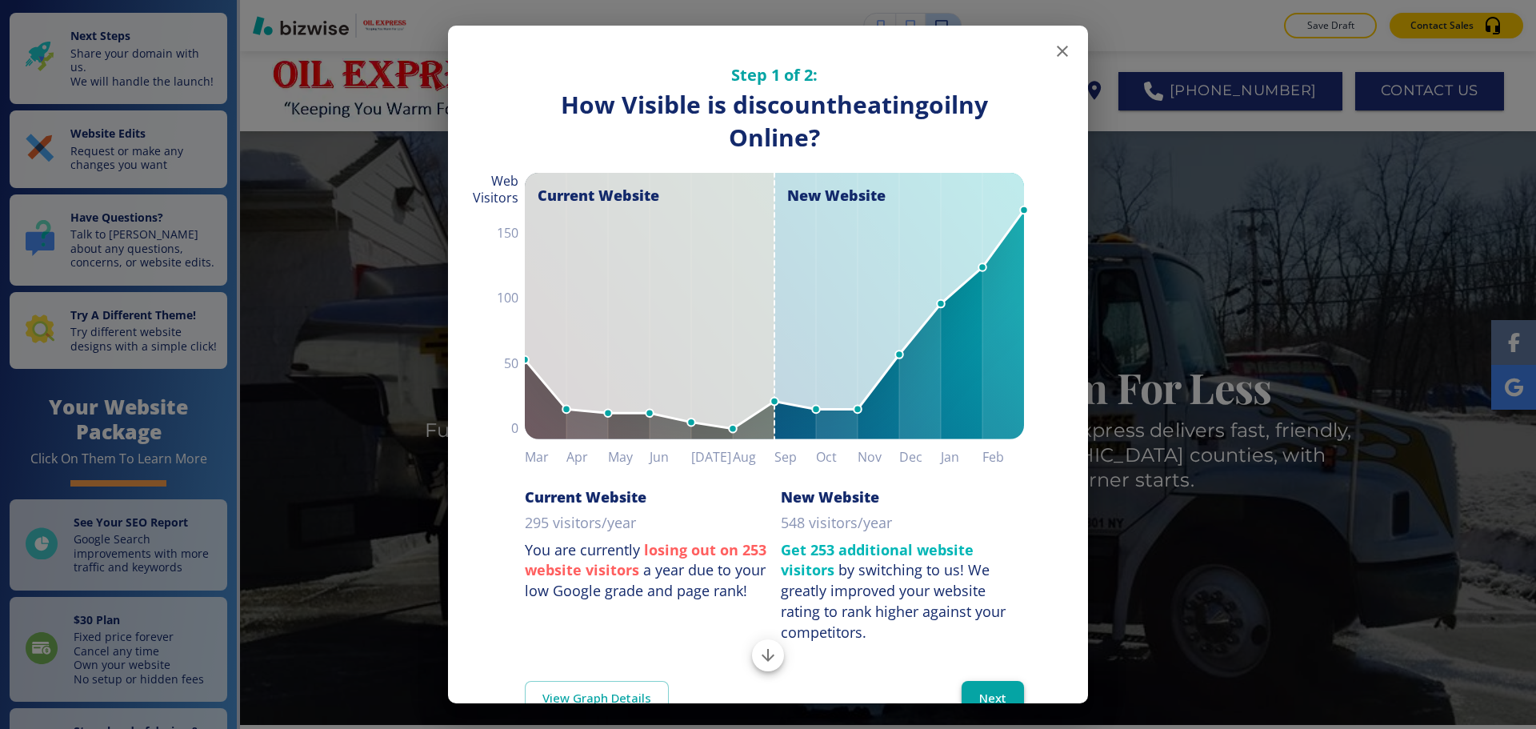
click at [974, 681] on button "Next" at bounding box center [993, 698] width 62 height 34
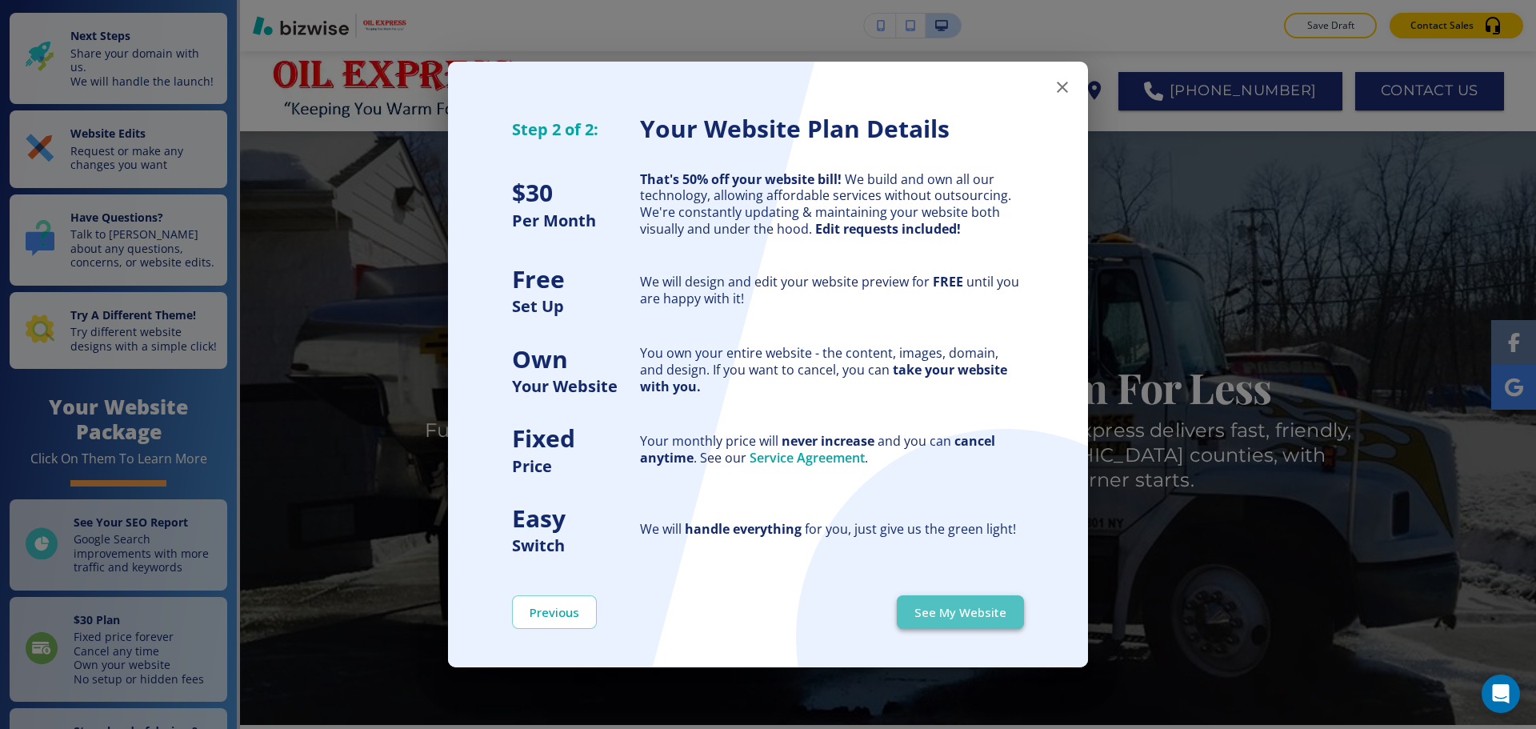
click at [956, 603] on button "See My Website" at bounding box center [960, 612] width 127 height 34
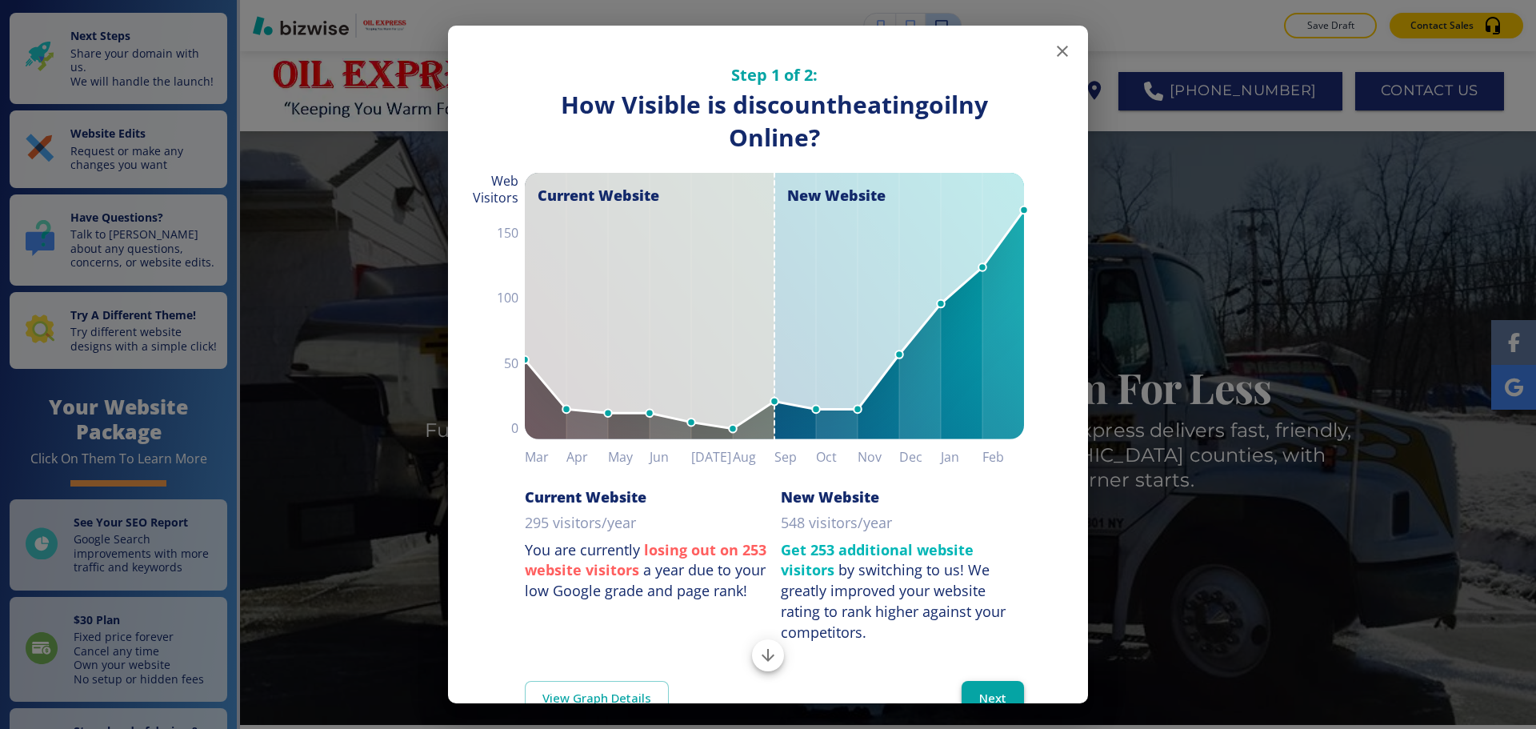
click at [1003, 687] on button "Next" at bounding box center [993, 698] width 62 height 34
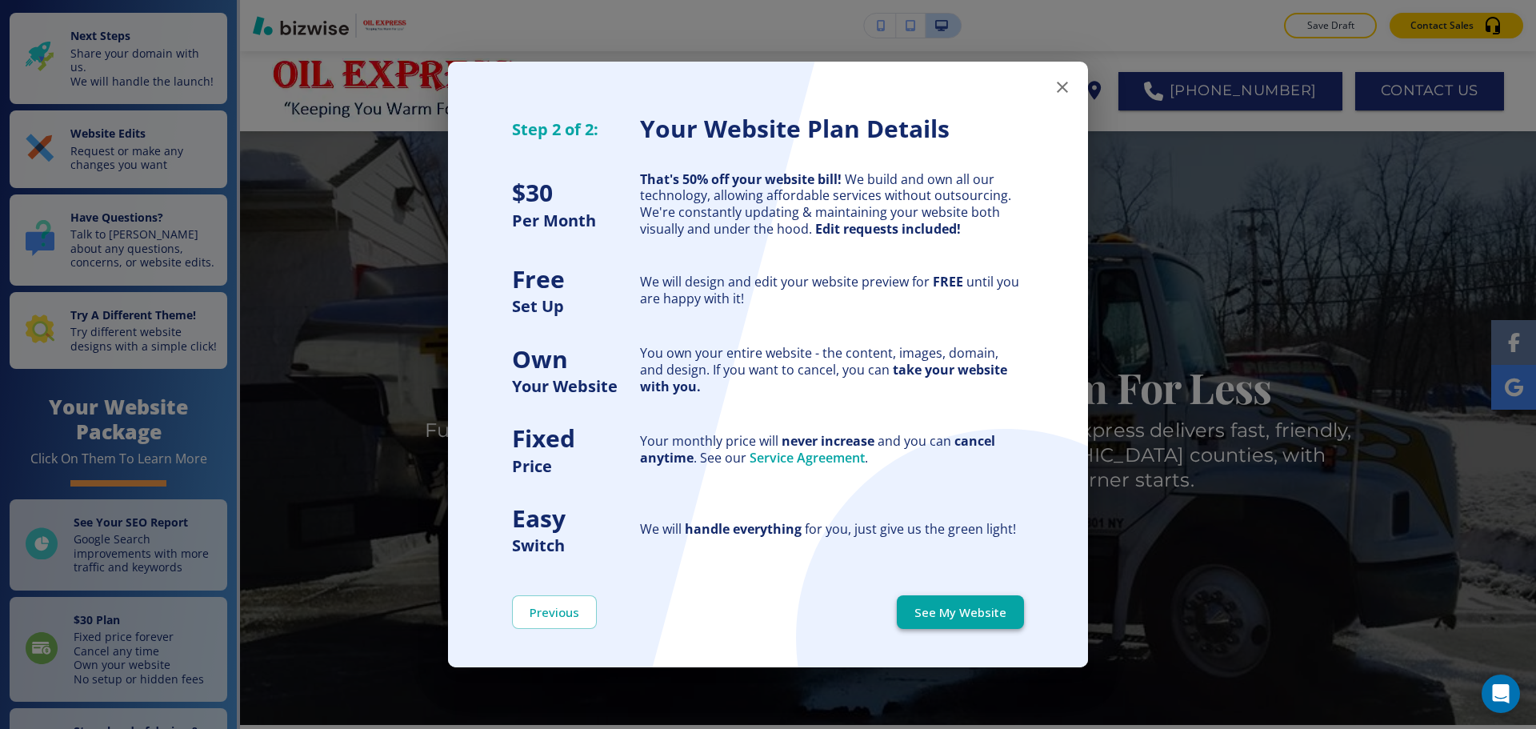
click at [976, 607] on button "See My Website" at bounding box center [960, 612] width 127 height 34
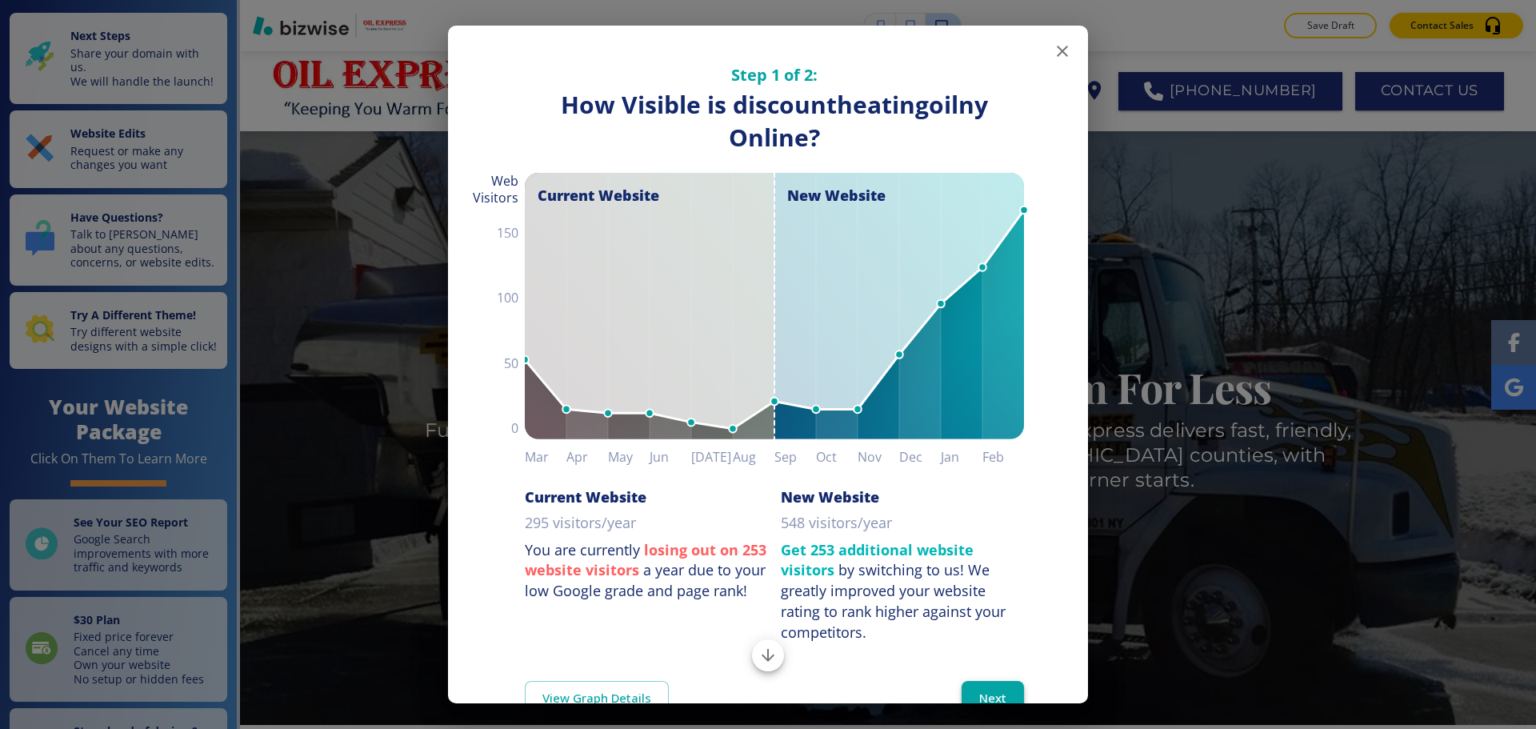
click at [978, 691] on button "Next" at bounding box center [993, 698] width 62 height 34
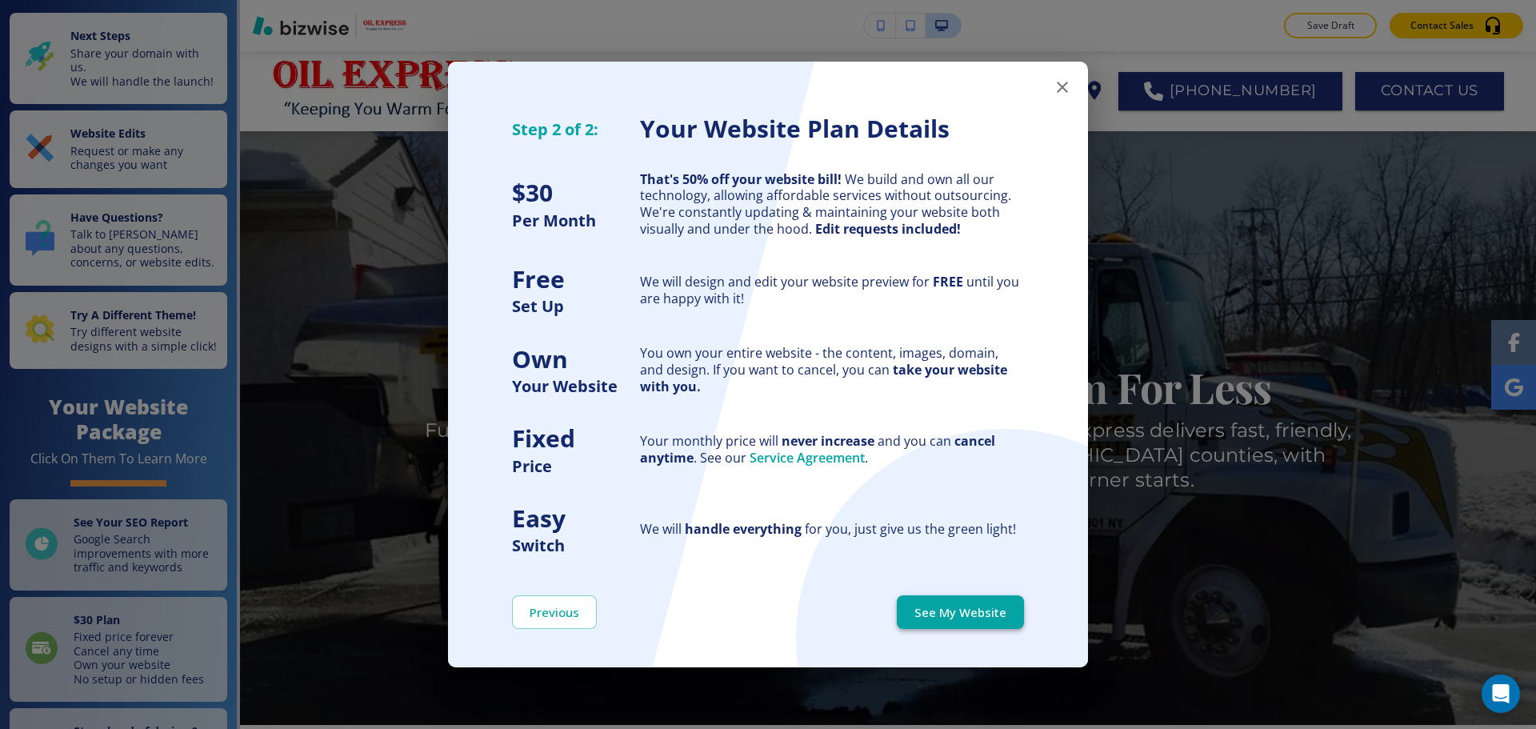
click at [977, 623] on button "See My Website" at bounding box center [960, 612] width 127 height 34
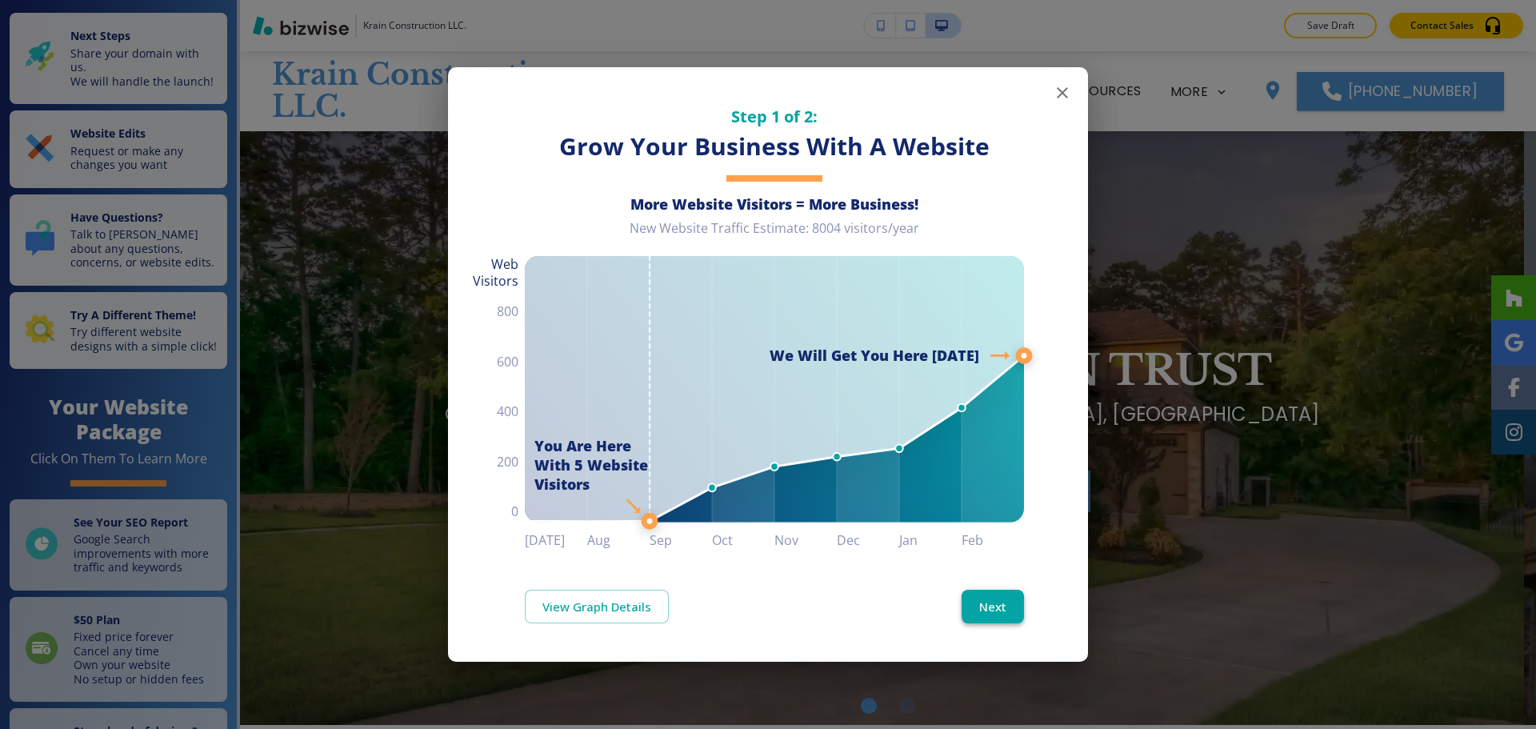
click at [990, 611] on button "Next" at bounding box center [993, 607] width 62 height 34
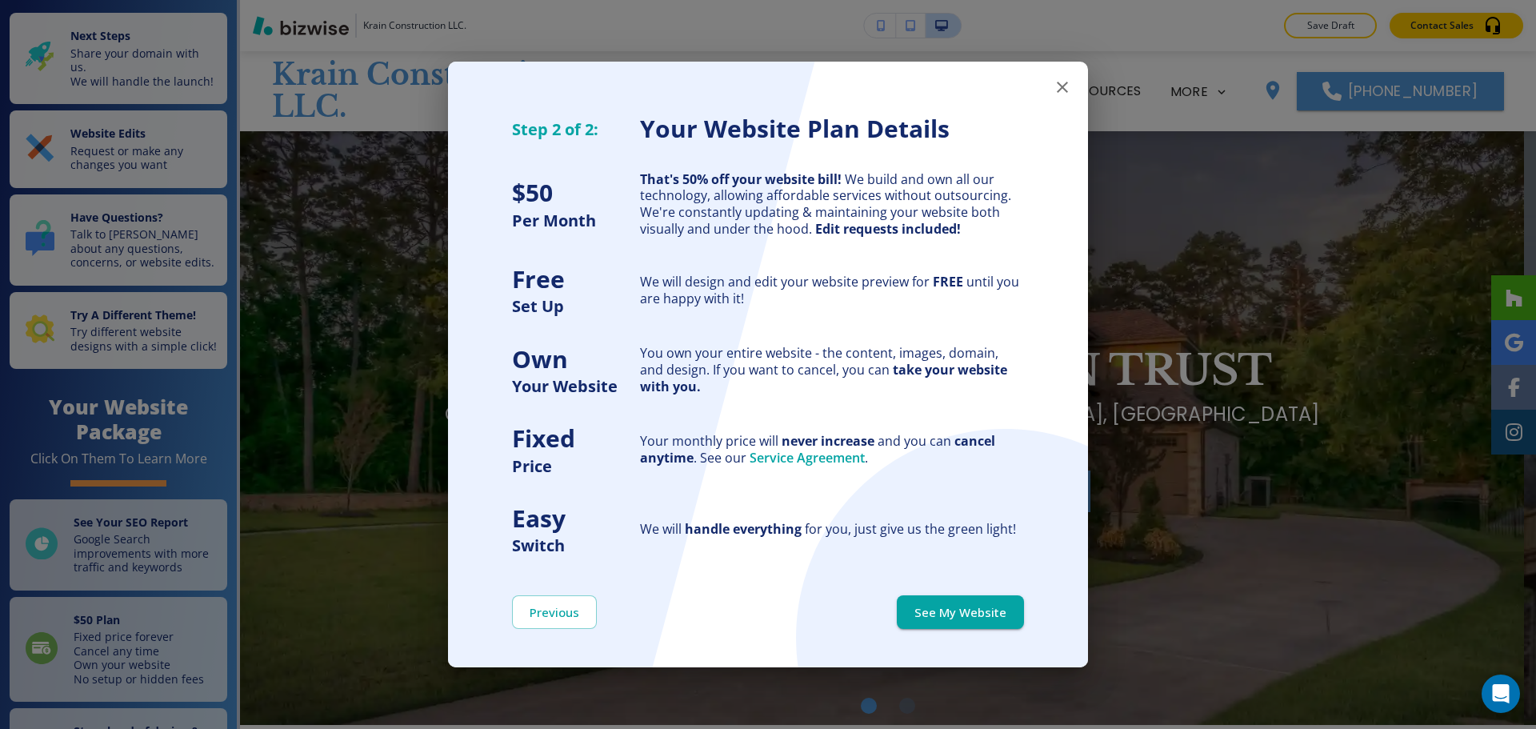
click at [993, 616] on button "See My Website" at bounding box center [960, 612] width 127 height 34
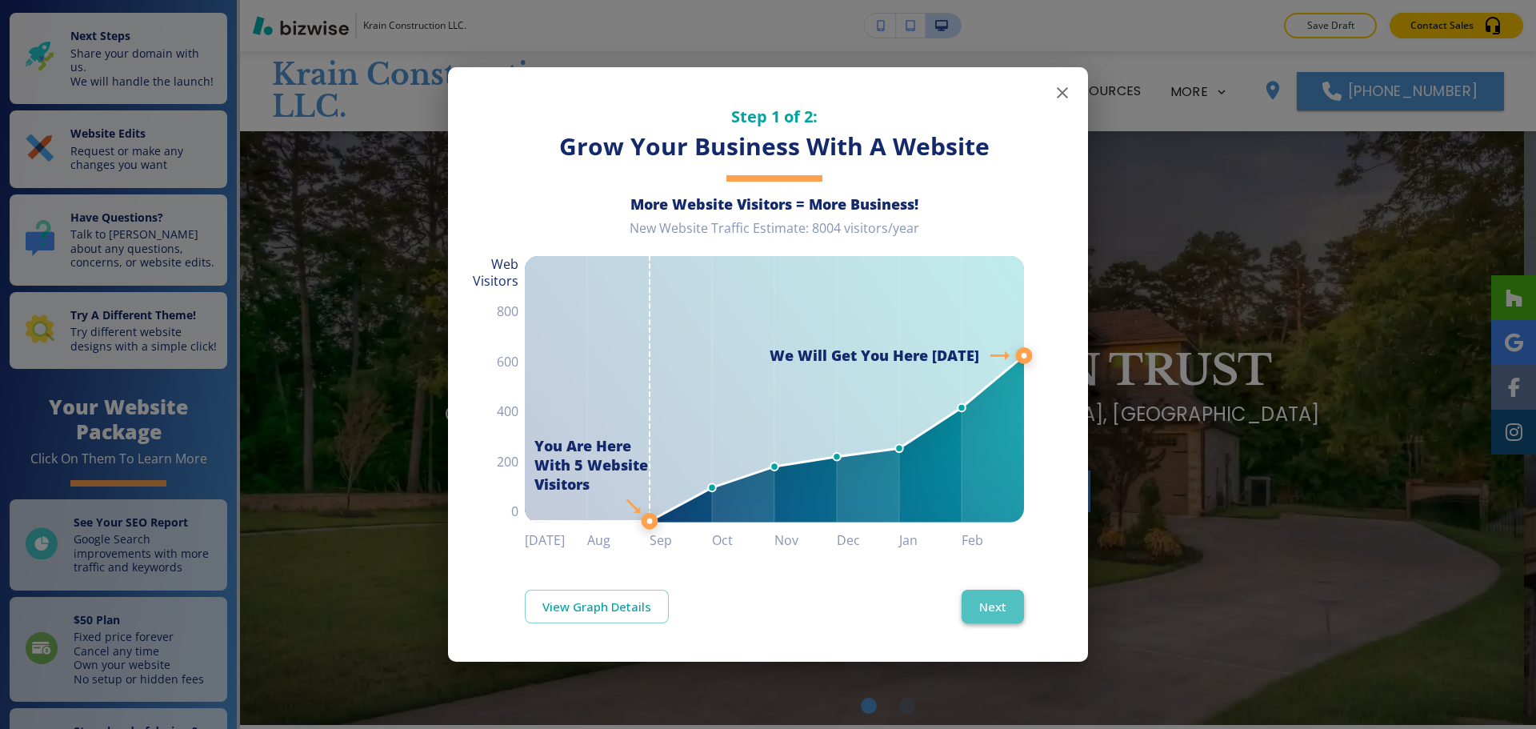
click at [983, 619] on button "Next" at bounding box center [993, 607] width 62 height 34
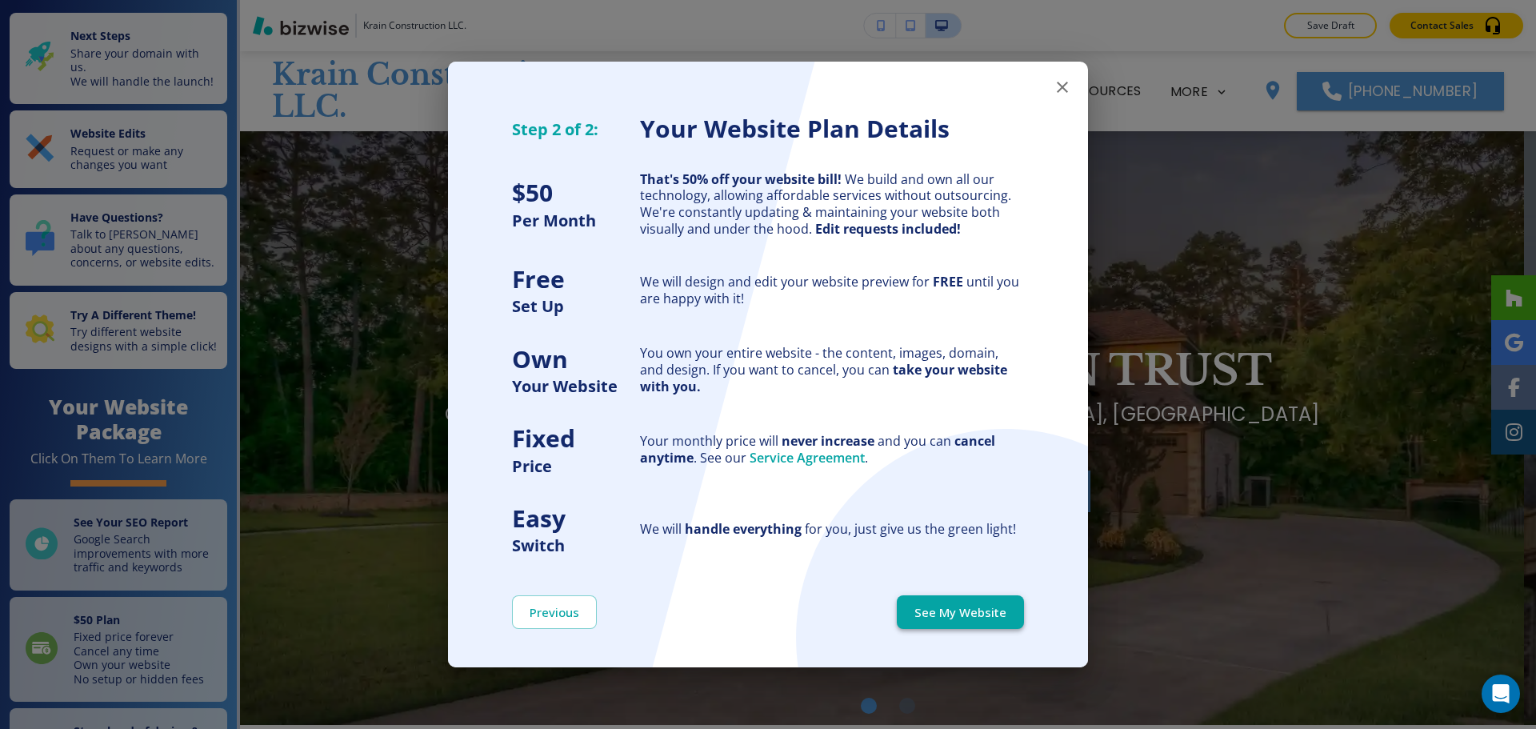
click at [964, 620] on button "See My Website" at bounding box center [960, 612] width 127 height 34
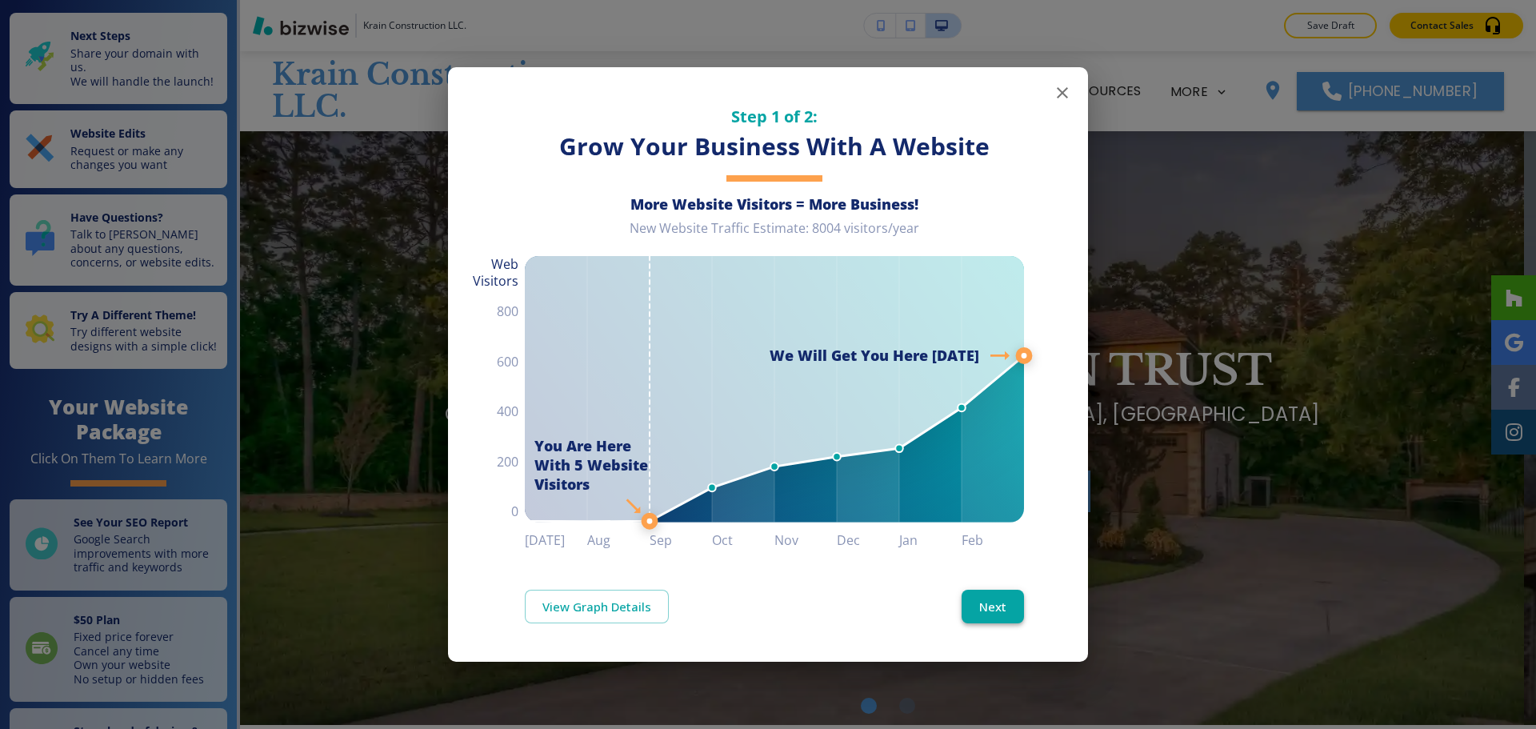
click at [997, 605] on button "Next" at bounding box center [993, 607] width 62 height 34
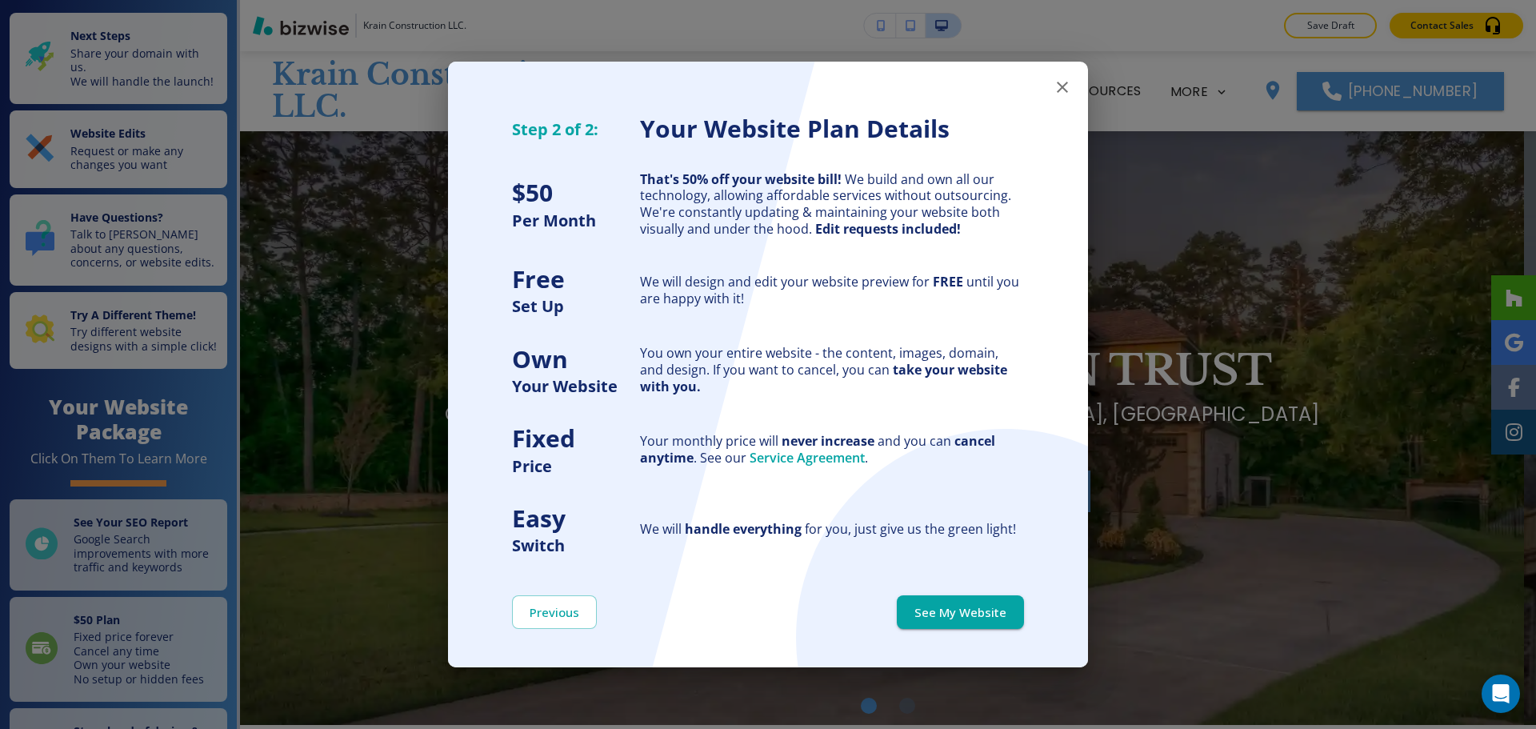
click at [997, 606] on button "See My Website" at bounding box center [960, 612] width 127 height 34
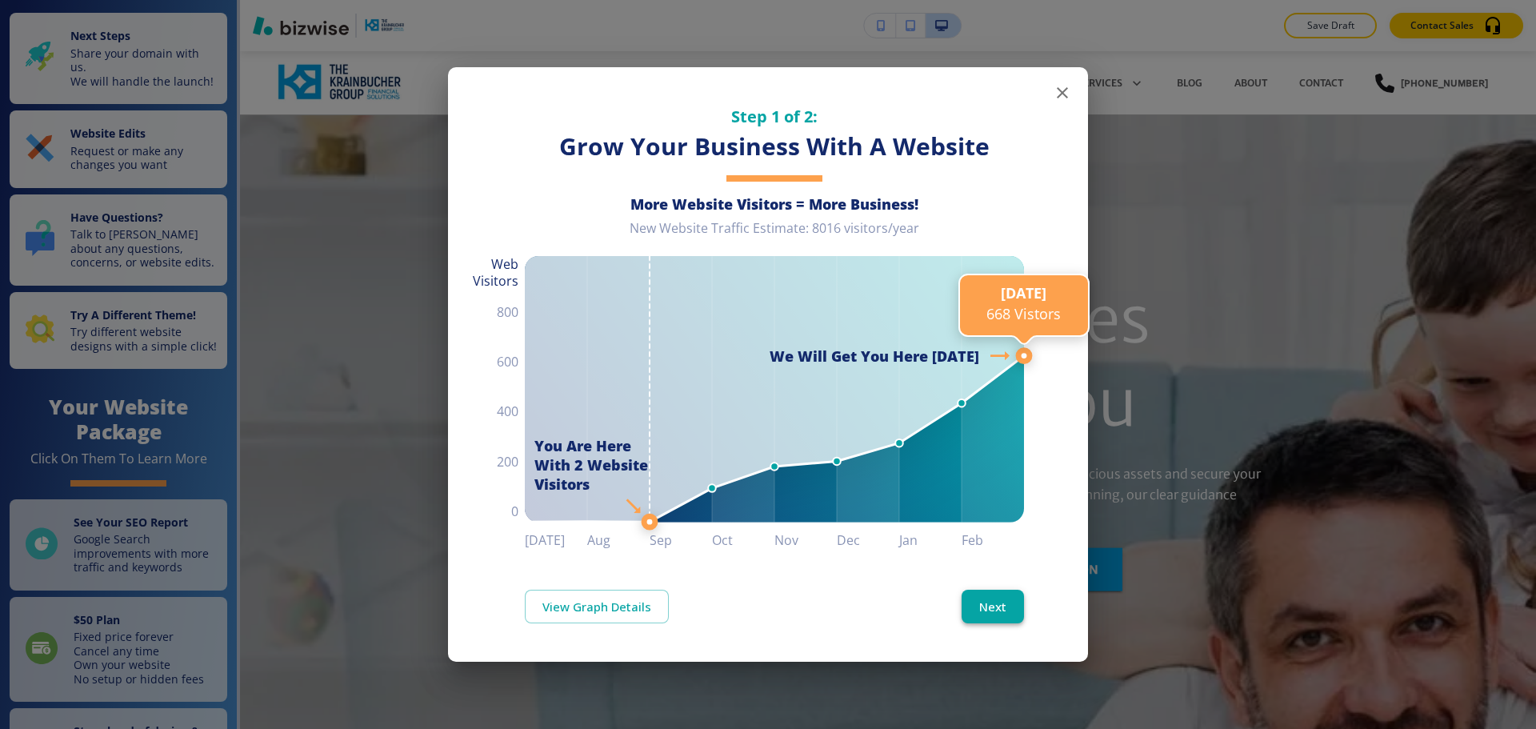
click at [999, 595] on button "Next" at bounding box center [993, 607] width 62 height 34
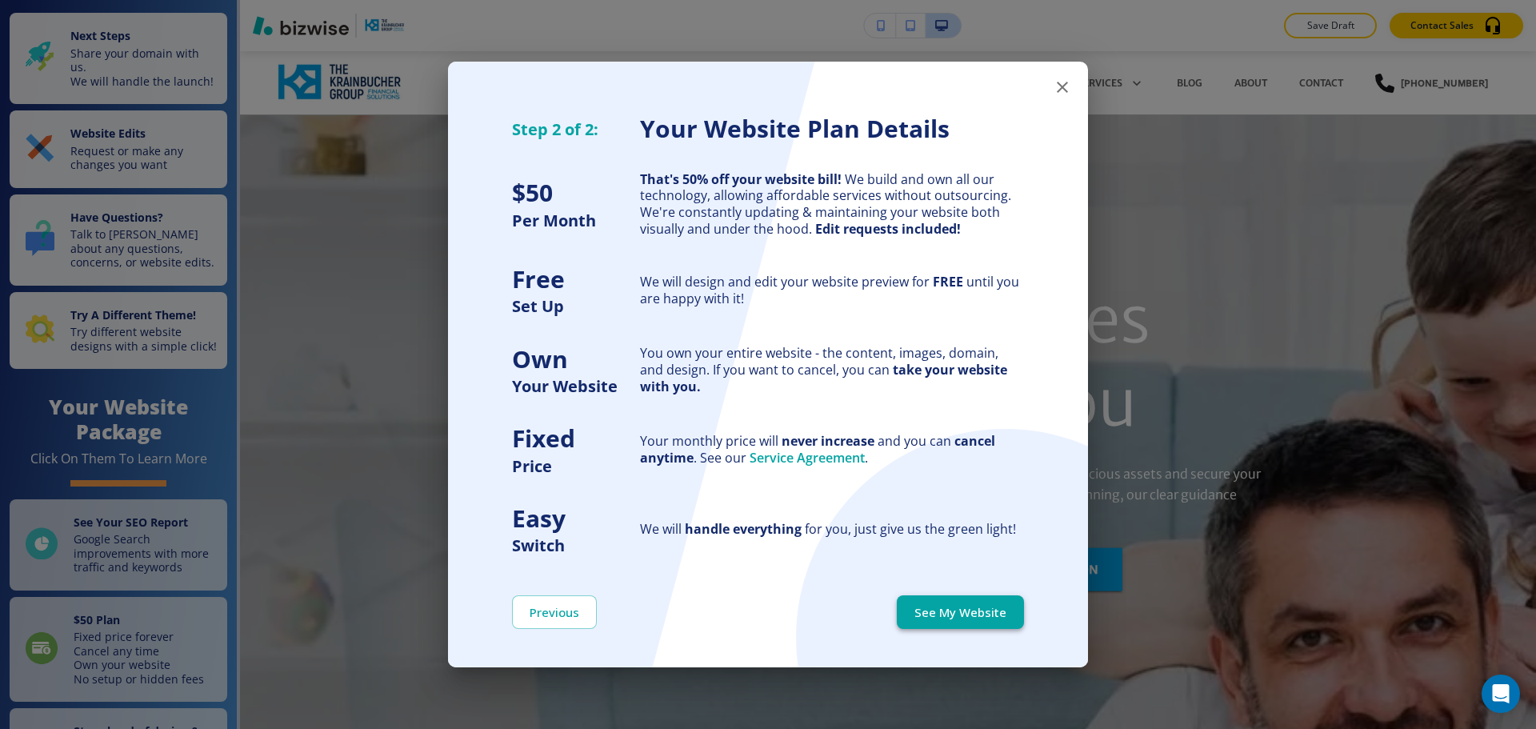
click at [996, 611] on button "See My Website" at bounding box center [960, 612] width 127 height 34
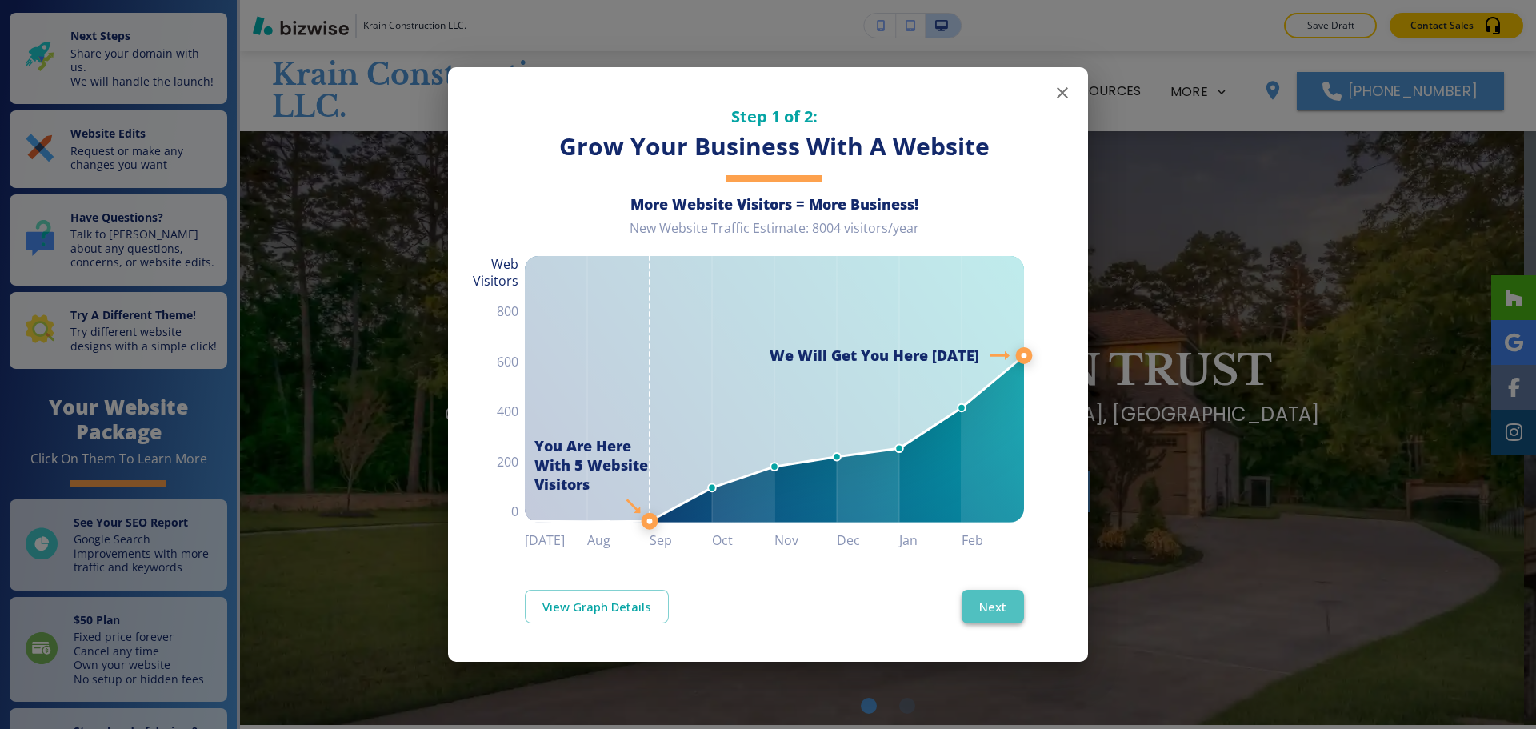
click at [1008, 599] on button "Next" at bounding box center [993, 607] width 62 height 34
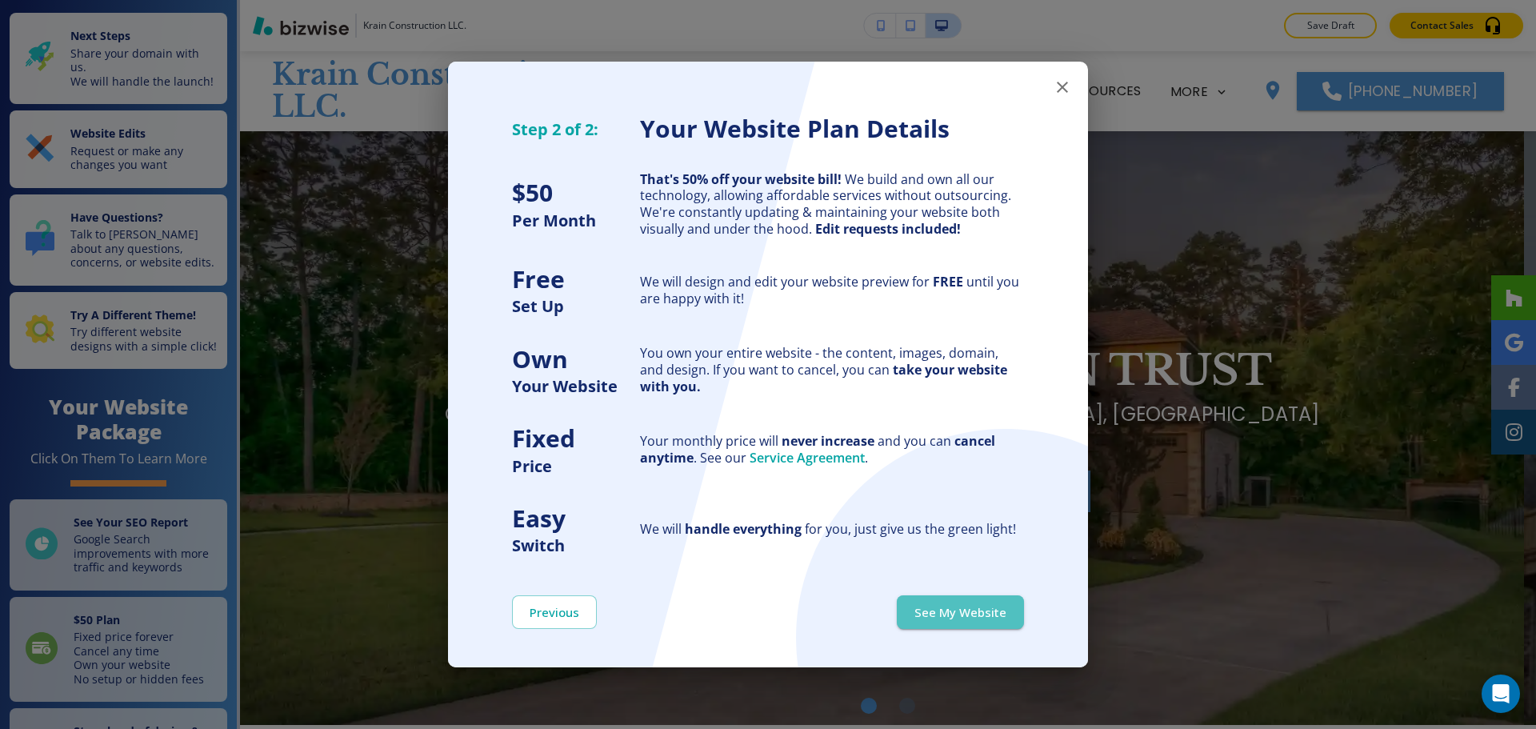
click at [1008, 599] on button "See My Website" at bounding box center [960, 612] width 127 height 34
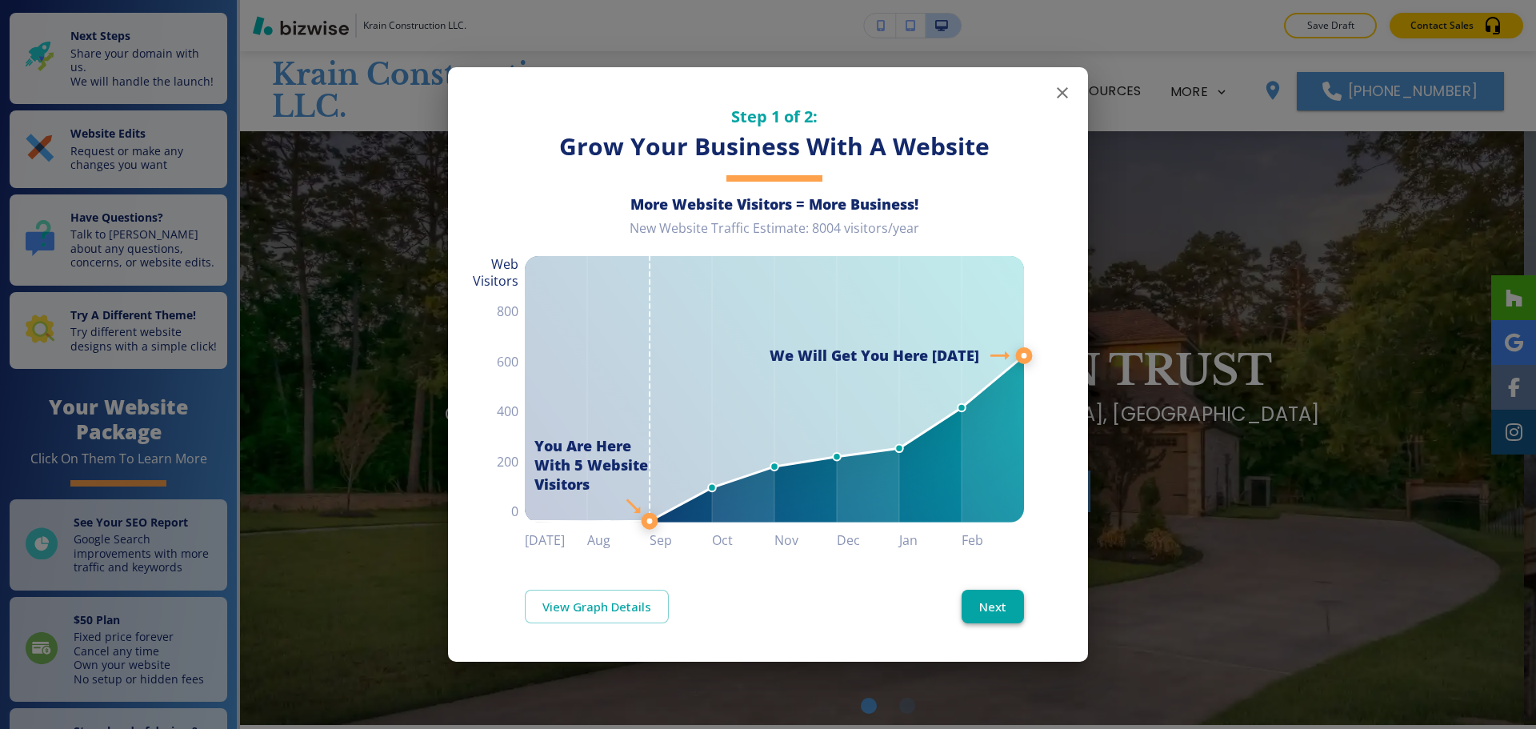
click at [1012, 599] on button "Next" at bounding box center [993, 607] width 62 height 34
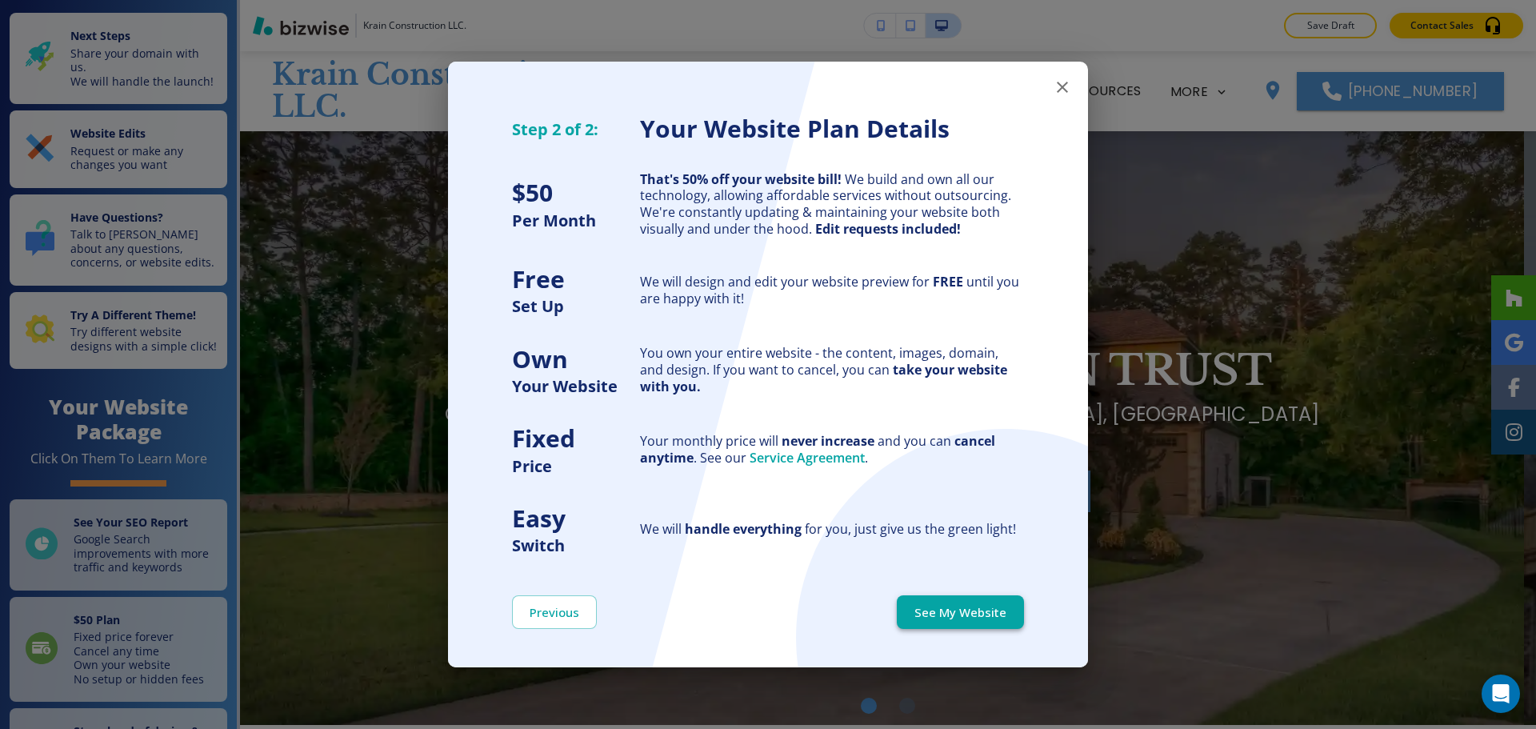
click at [990, 610] on button "See My Website" at bounding box center [960, 612] width 127 height 34
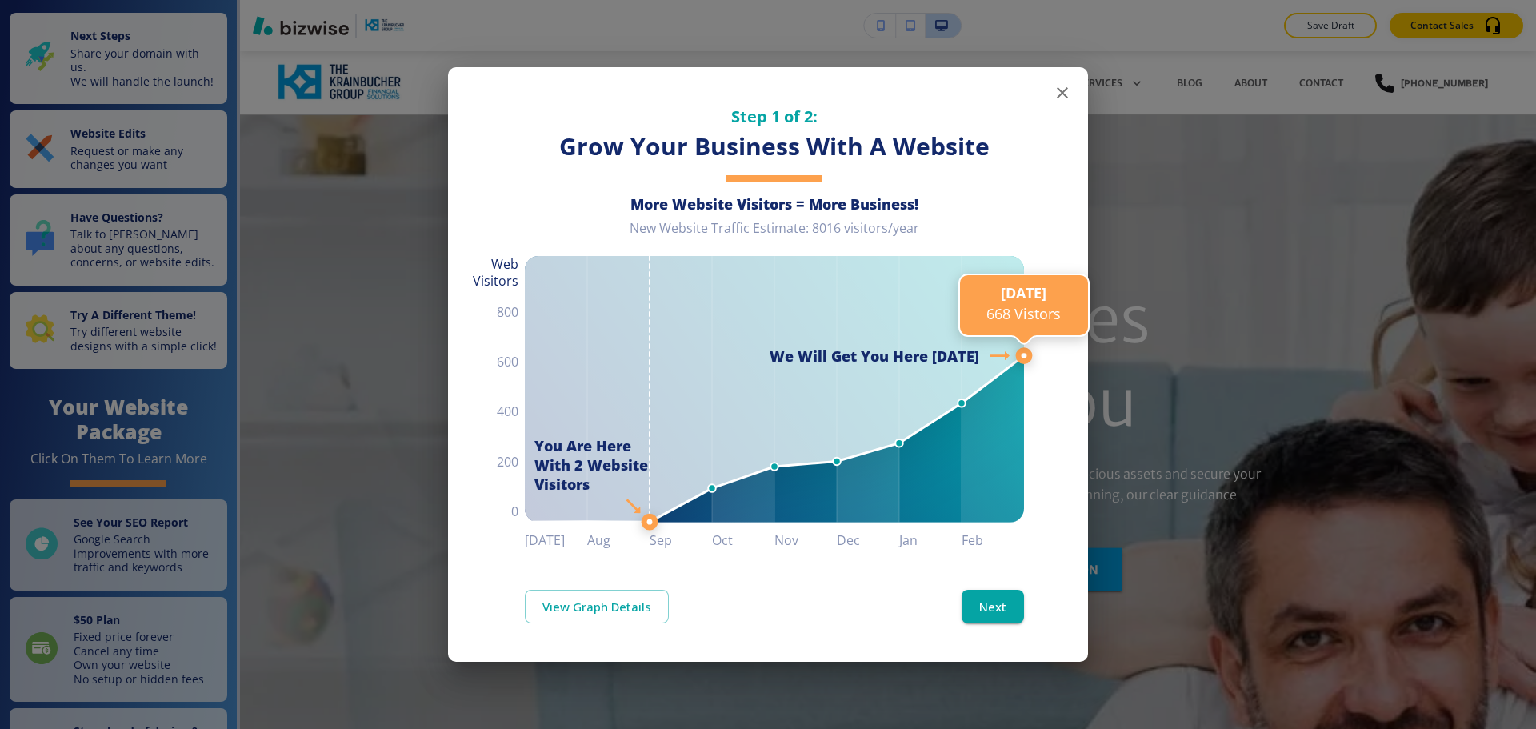
click at [1024, 587] on line at bounding box center [1024, 355] width 0 height 1387
click at [1006, 607] on button "Next" at bounding box center [993, 607] width 62 height 34
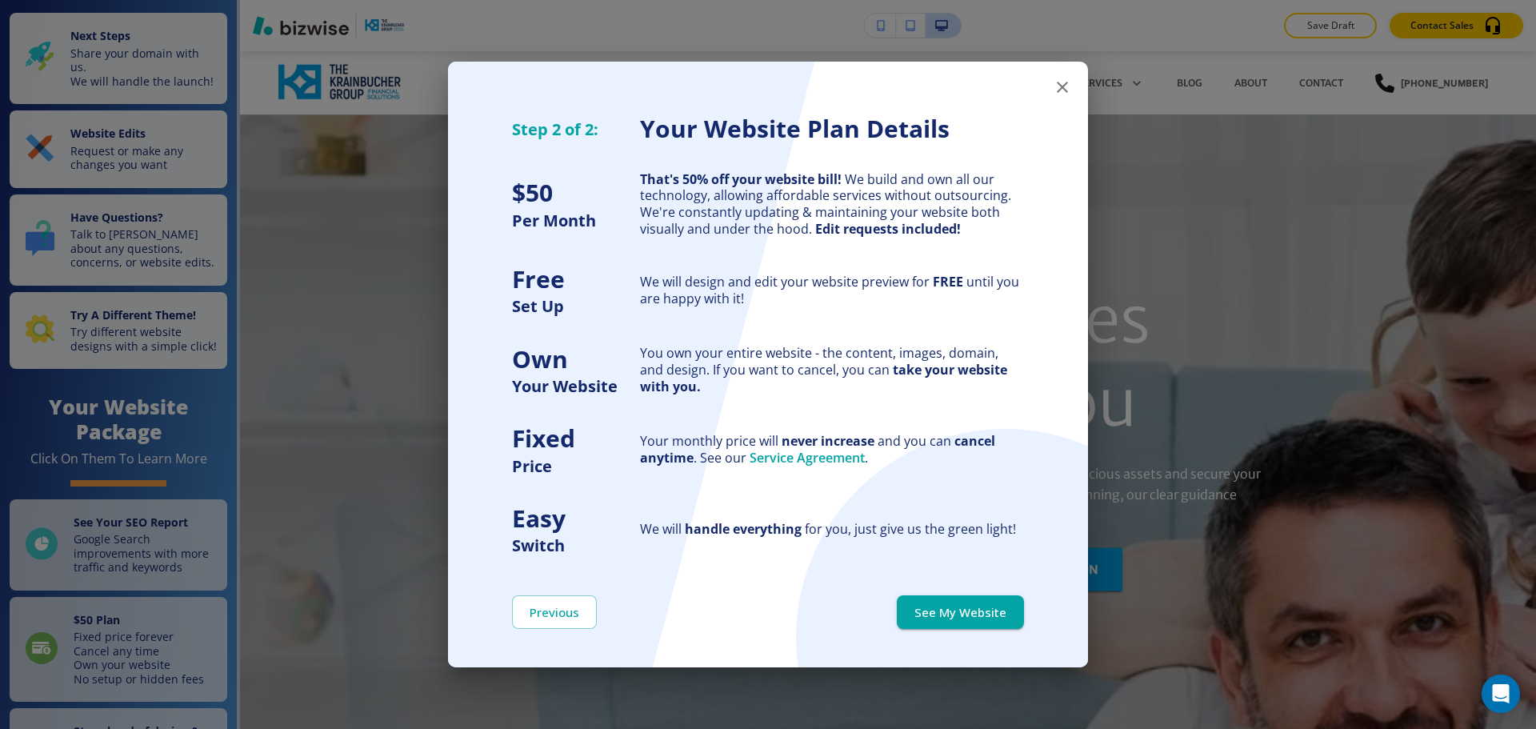
click at [1010, 611] on button "See My Website" at bounding box center [960, 612] width 127 height 34
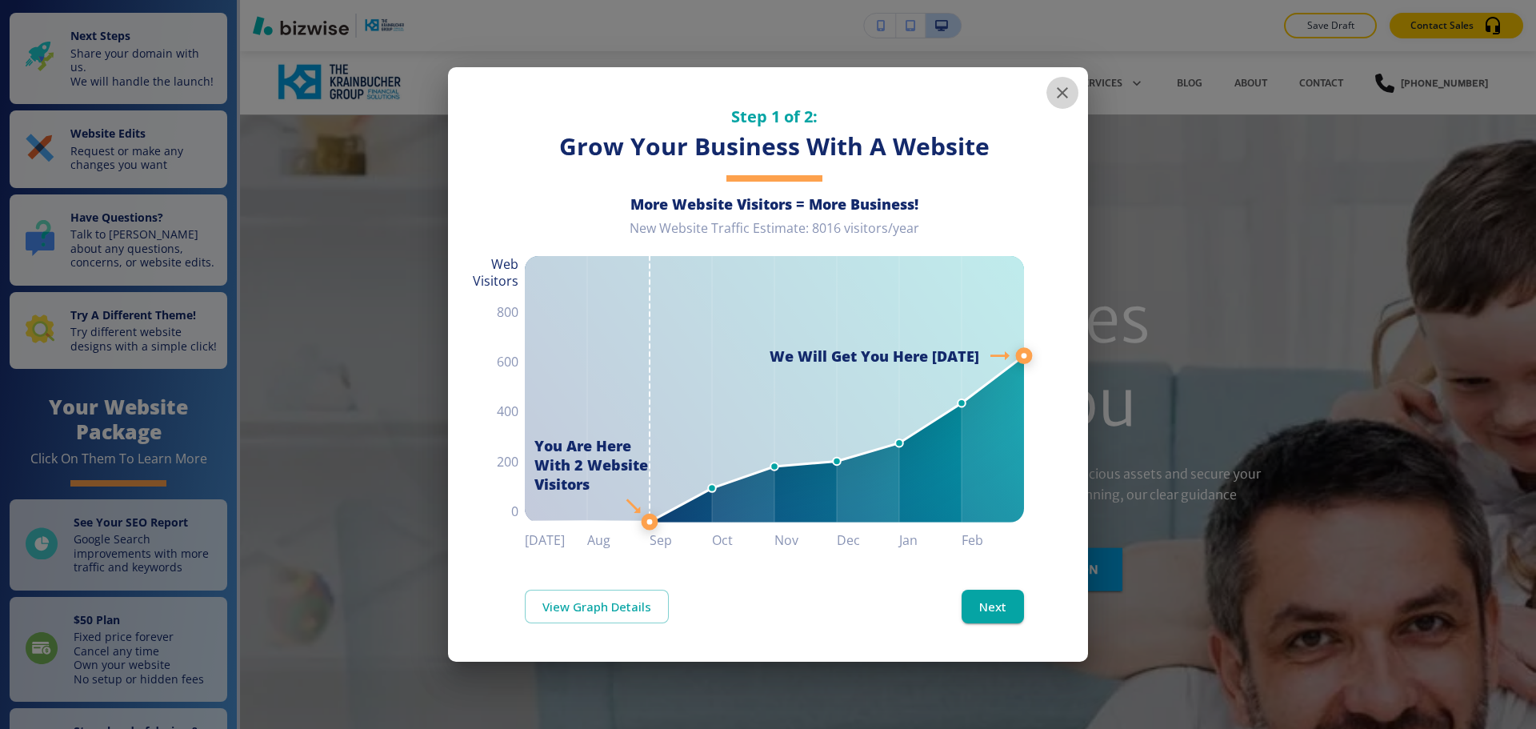
click at [1068, 95] on icon "button" at bounding box center [1062, 92] width 19 height 19
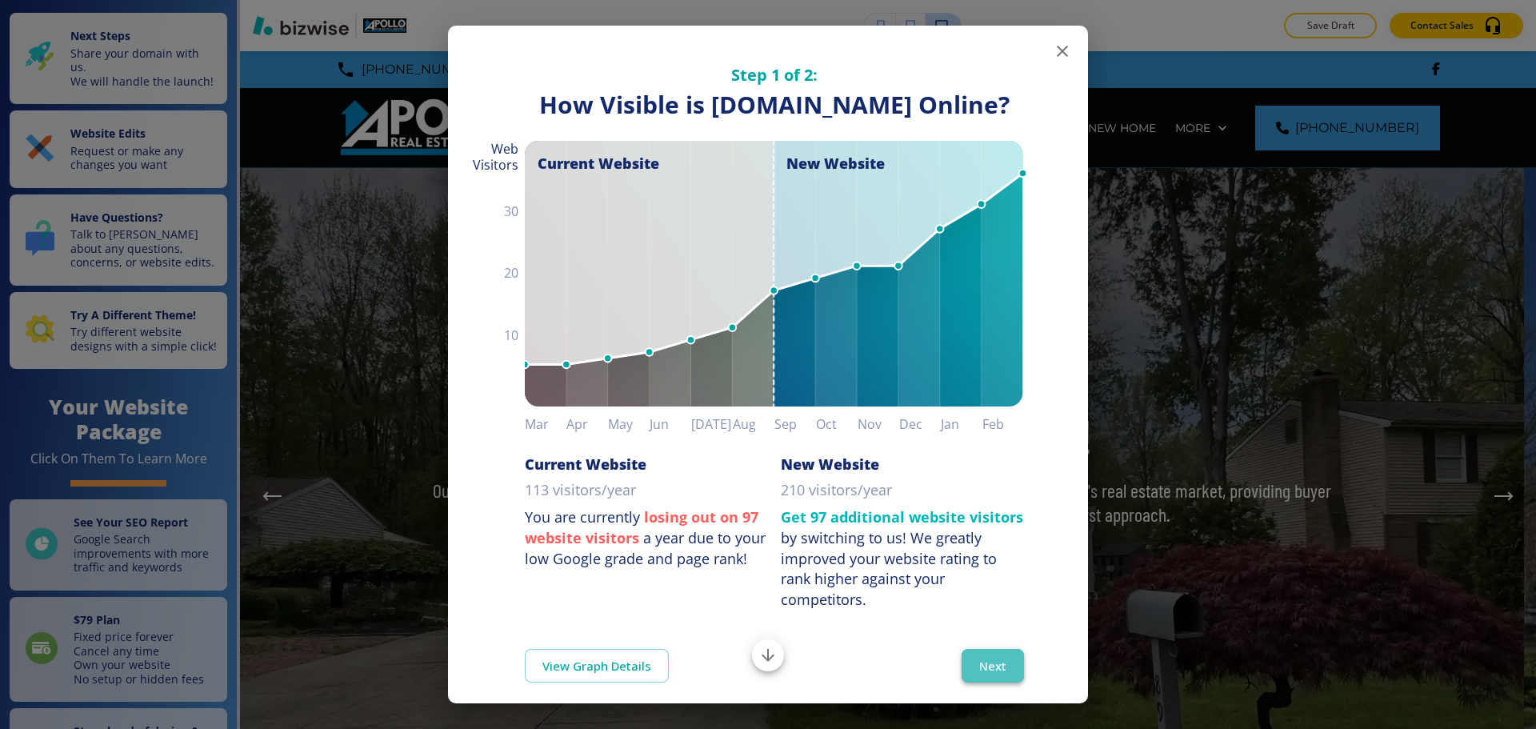
click at [995, 683] on button "Next" at bounding box center [993, 666] width 62 height 34
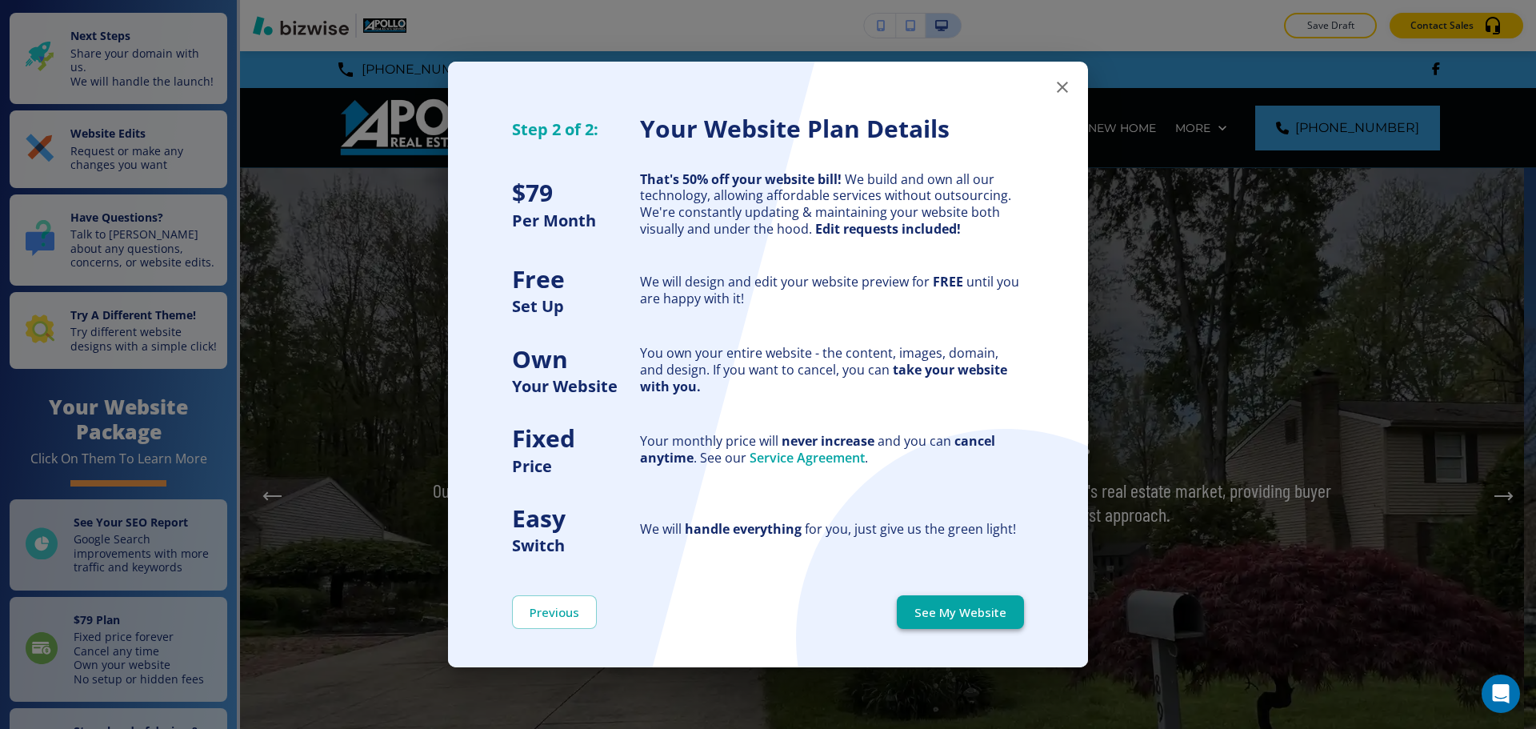
click at [984, 605] on button "See My Website" at bounding box center [960, 612] width 127 height 34
